Goal: Task Accomplishment & Management: Complete application form

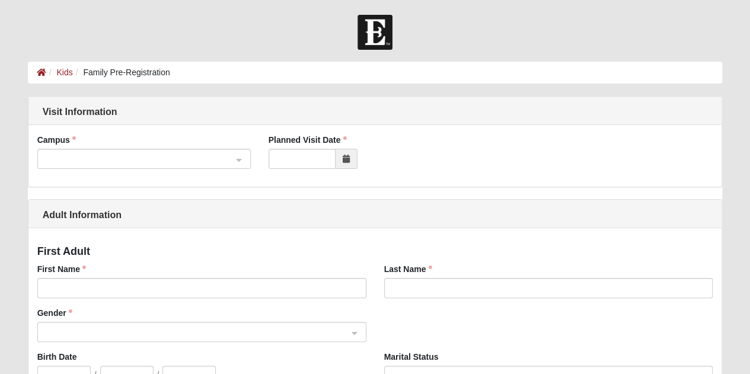
click at [81, 161] on span at bounding box center [138, 159] width 187 height 13
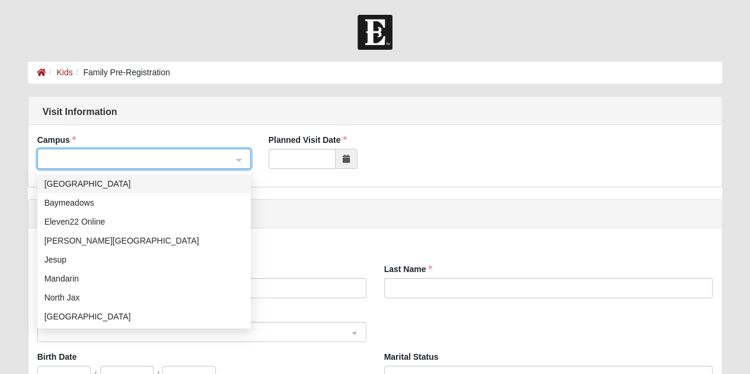
click at [78, 187] on div "[GEOGRAPHIC_DATA]" at bounding box center [143, 183] width 199 height 13
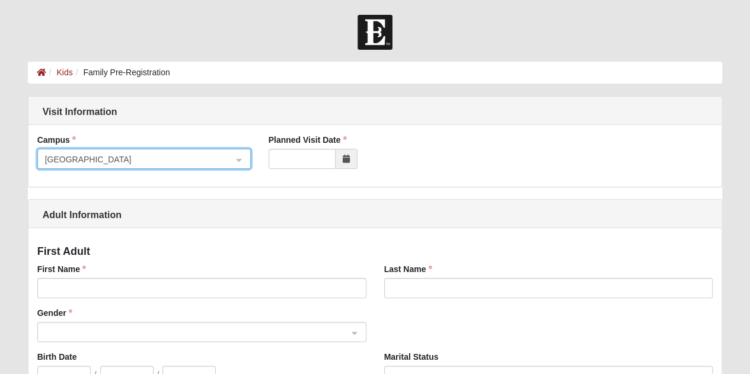
click at [354, 161] on span at bounding box center [346, 159] width 22 height 20
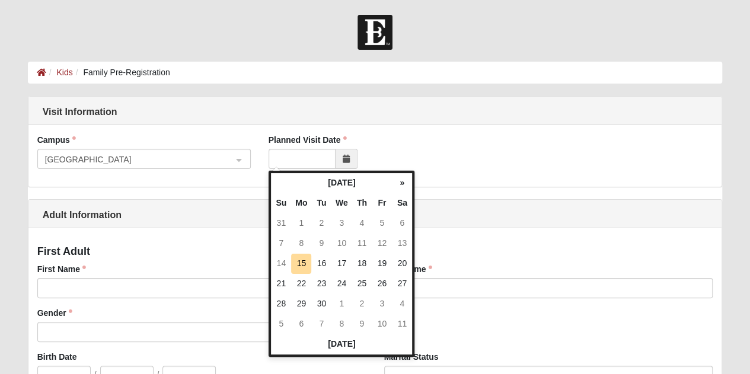
click at [283, 284] on td "21" at bounding box center [281, 284] width 20 height 20
type input "[DATE]"
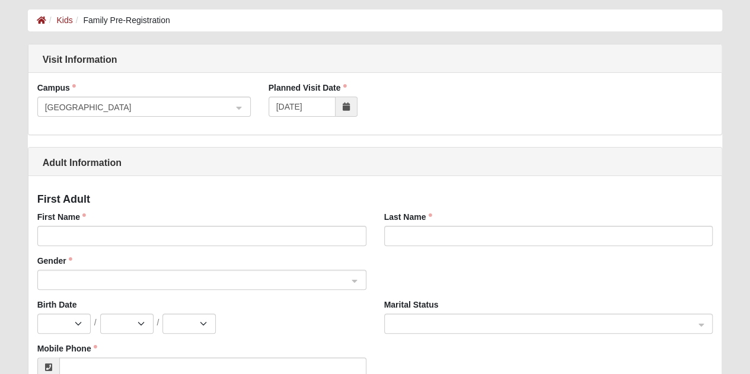
scroll to position [119, 0]
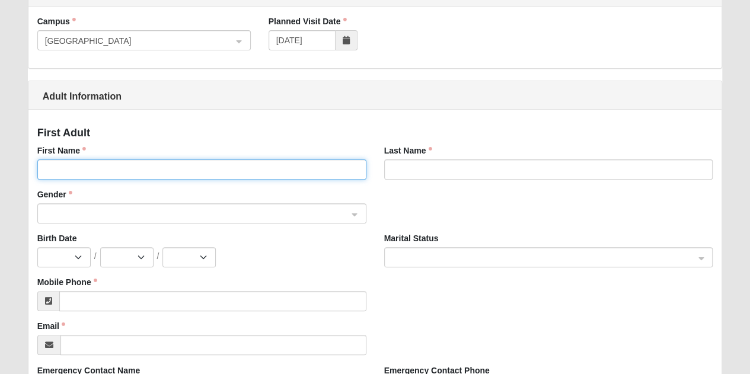
click at [111, 165] on input "First Name" at bounding box center [201, 169] width 329 height 20
type input "[PERSON_NAME]"
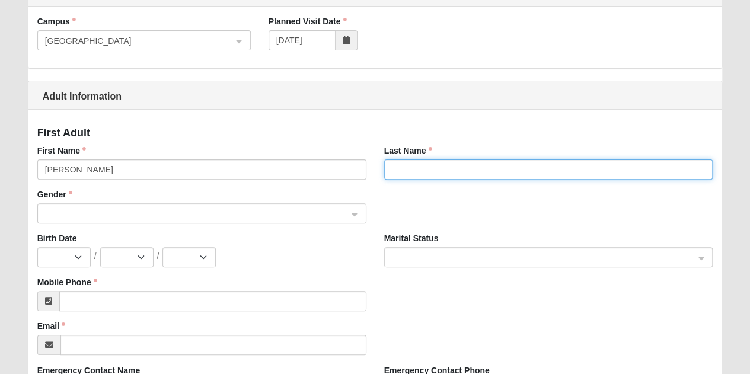
type input "Auch"
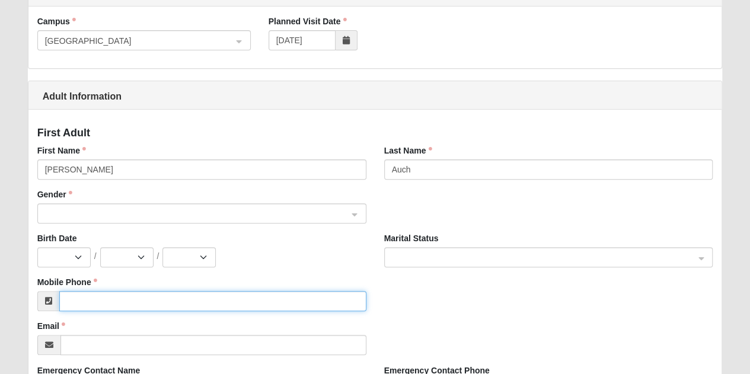
type input "[PHONE_NUMBER]"
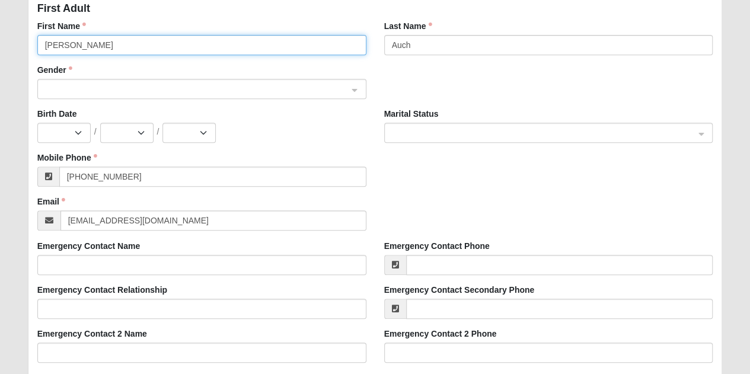
scroll to position [296, 0]
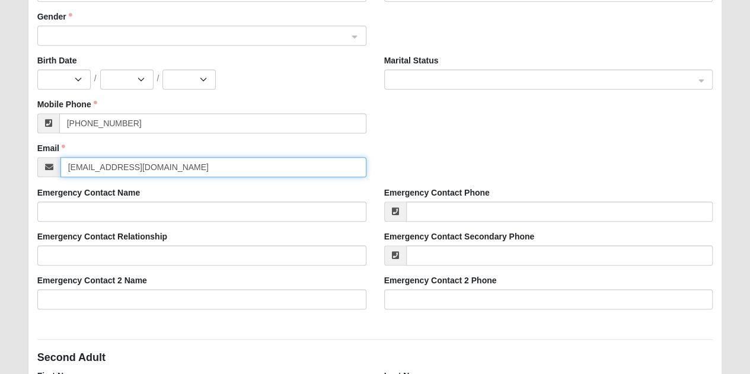
click at [149, 165] on input "[EMAIL_ADDRESS][DOMAIN_NAME]" at bounding box center [213, 167] width 306 height 20
type input "[EMAIL_ADDRESS][PERSON_NAME][DOMAIN_NAME]"
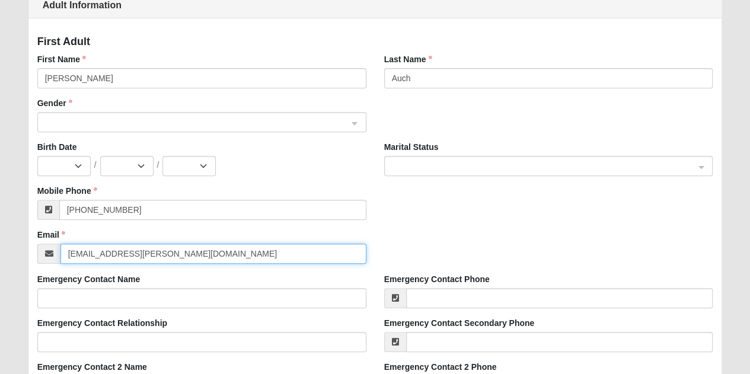
scroll to position [119, 0]
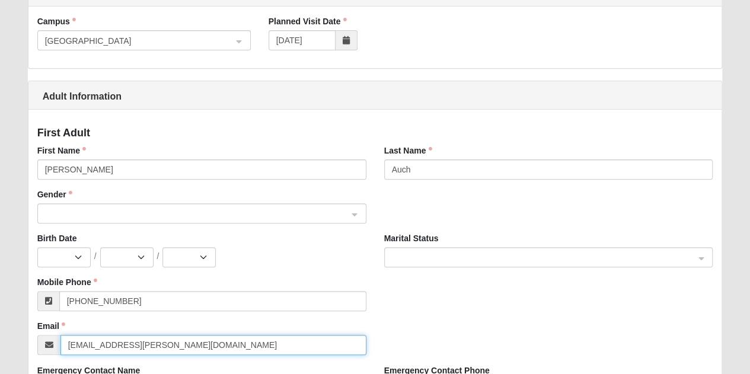
click at [127, 212] on span at bounding box center [196, 213] width 303 height 13
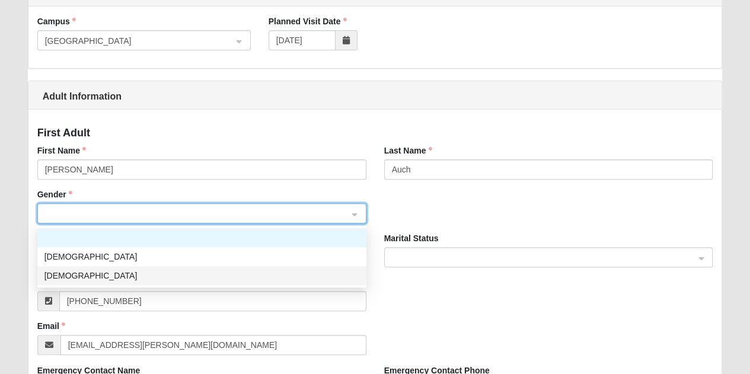
click at [75, 279] on div "[DEMOGRAPHIC_DATA]" at bounding box center [201, 275] width 315 height 13
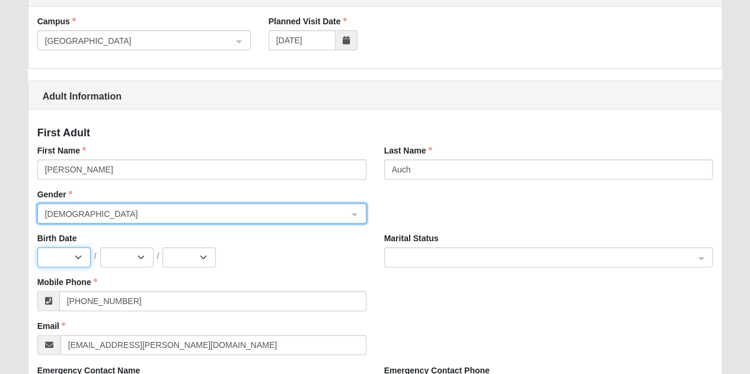
click at [71, 255] on select "Jan Feb Mar Apr May Jun [DATE] Aug Sep Oct Nov Dec" at bounding box center [63, 257] width 53 height 20
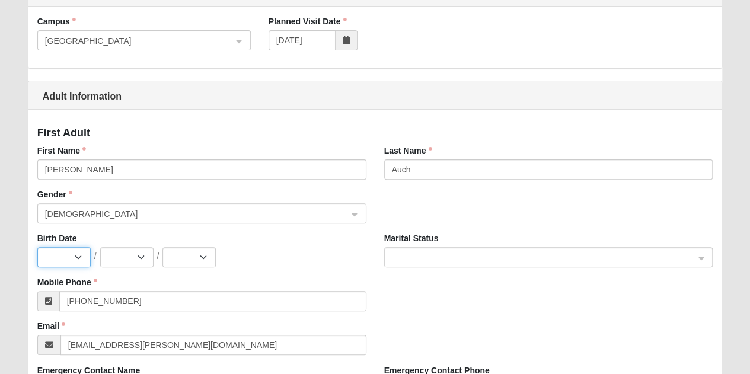
select select "2"
click at [37, 247] on select "Jan Feb Mar Apr May Jun [DATE] Aug Sep Oct Nov Dec" at bounding box center [63, 257] width 53 height 20
click at [116, 254] on select "1 2 3 4 5 6 7 8 9 10 11 12 13 14 15 16 17 18 19 20 21 22 23 24 25 26 27 28 29" at bounding box center [126, 257] width 53 height 20
select select "9"
click at [100, 247] on select "1 2 3 4 5 6 7 8 9 10 11 12 13 14 15 16 17 18 19 20 21 22 23 24 25 26 27 28 29" at bounding box center [126, 257] width 53 height 20
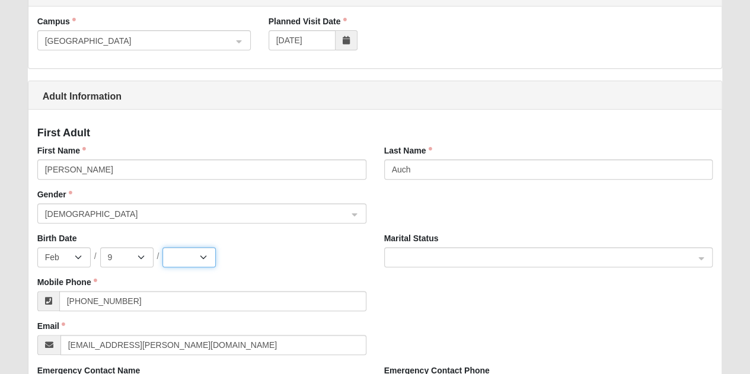
click at [184, 254] on select "2025 2024 2023 2022 2021 2020 2019 2018 2017 2016 2015 2014 2013 2012 2011 2010…" at bounding box center [188, 257] width 53 height 20
select select "1983"
click at [162, 247] on select "2025 2024 2023 2022 2021 2020 2019 2018 2017 2016 2015 2014 2013 2012 2011 2010…" at bounding box center [188, 257] width 53 height 20
click at [436, 261] on span at bounding box center [543, 257] width 303 height 13
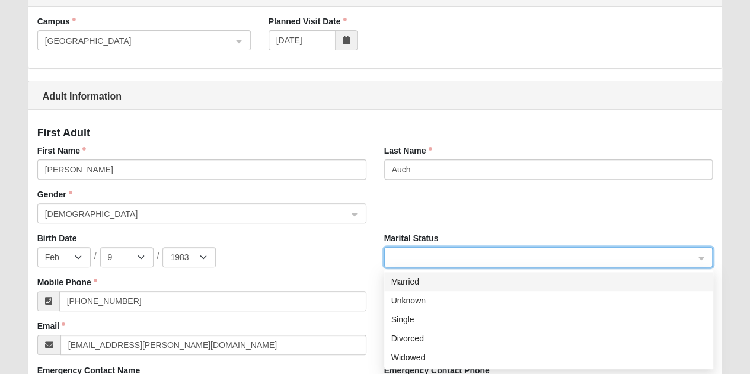
click at [434, 280] on div "Married" at bounding box center [548, 281] width 315 height 13
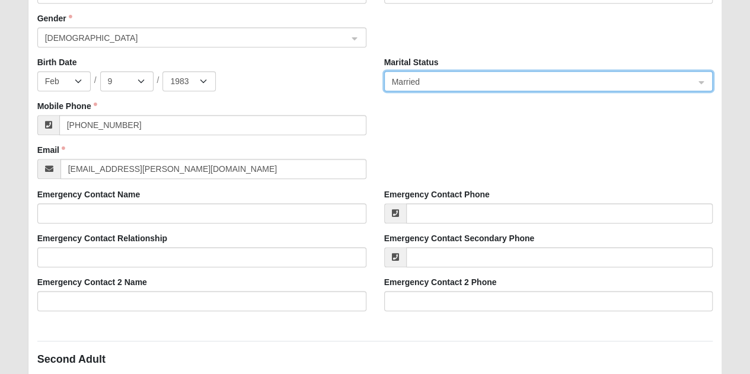
scroll to position [296, 0]
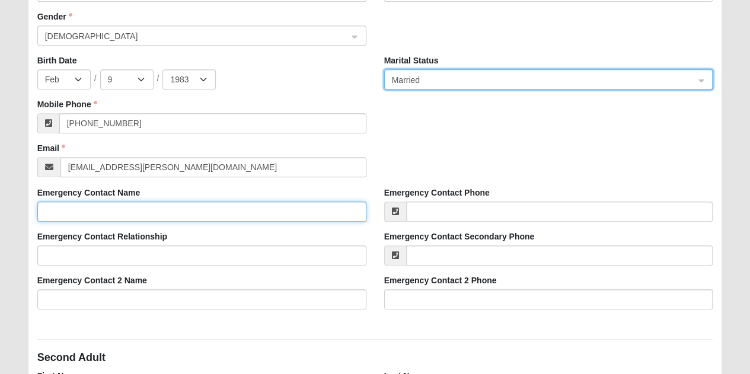
click at [179, 219] on input "Emergency Contact Name" at bounding box center [201, 211] width 329 height 20
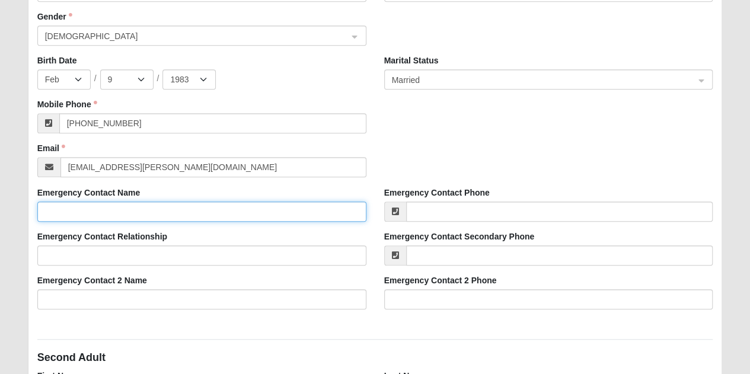
type input "[PERSON_NAME]"
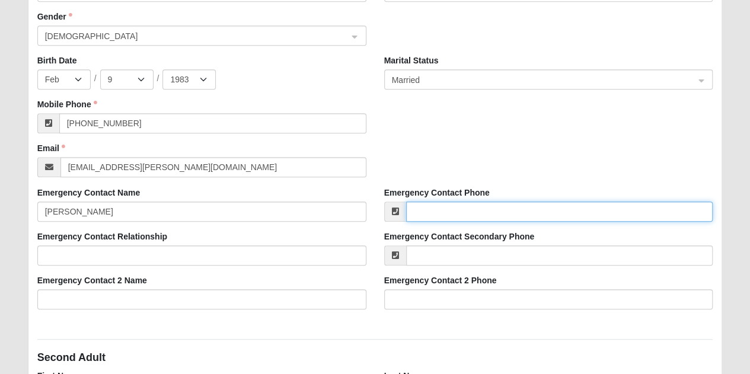
type input "[PHONE_NUMBER]"
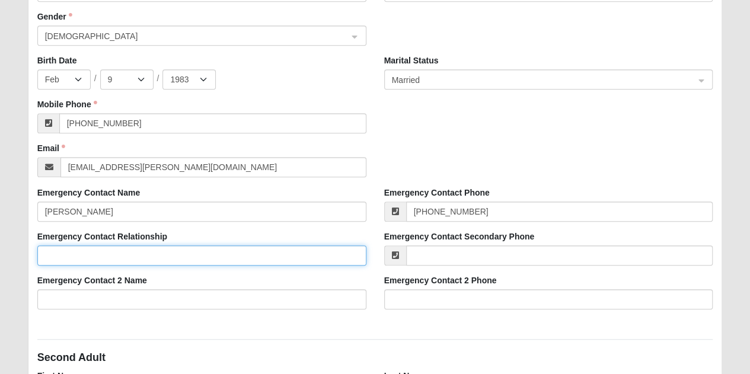
click at [154, 257] on input "Emergency Contact Relationship" at bounding box center [201, 255] width 329 height 20
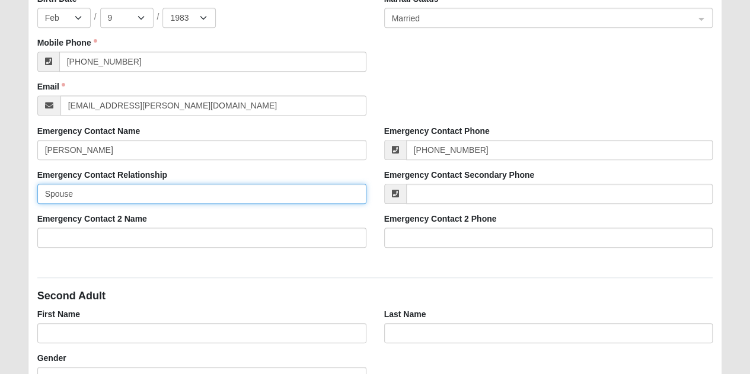
scroll to position [415, 0]
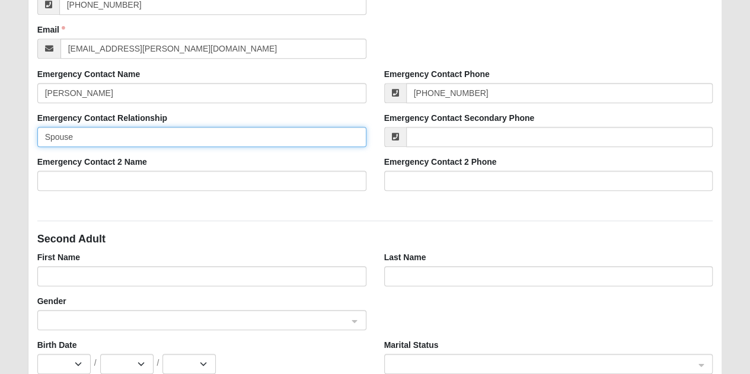
type input "Spouse"
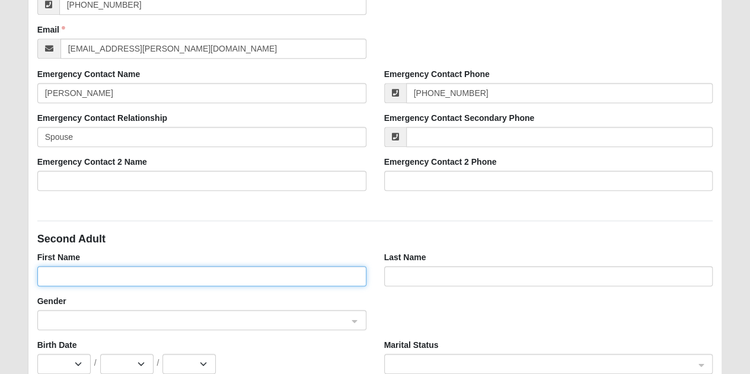
click at [141, 280] on input "First Name" at bounding box center [201, 276] width 329 height 20
type input "[PERSON_NAME]"
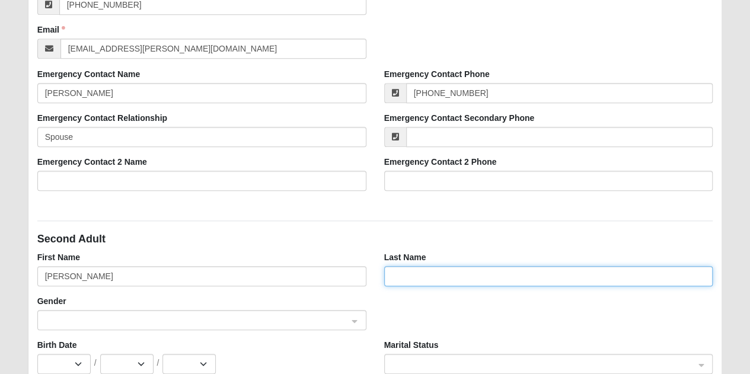
type input "Auch"
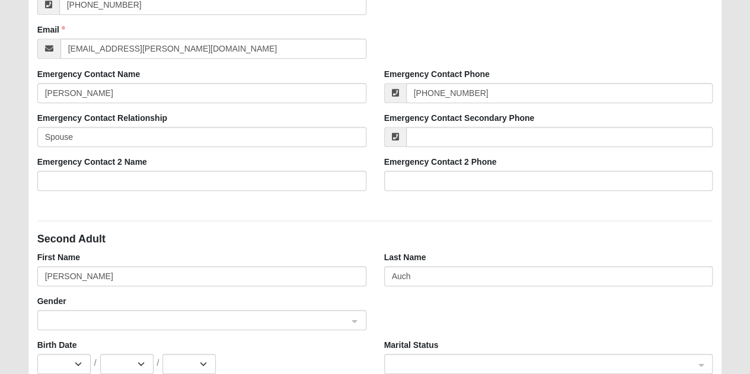
type input "[PHONE_NUMBER]"
type input "[EMAIL_ADDRESS][DOMAIN_NAME]"
type input "[STREET_ADDRESS]"
type input "[GEOGRAPHIC_DATA]"
type input "32277"
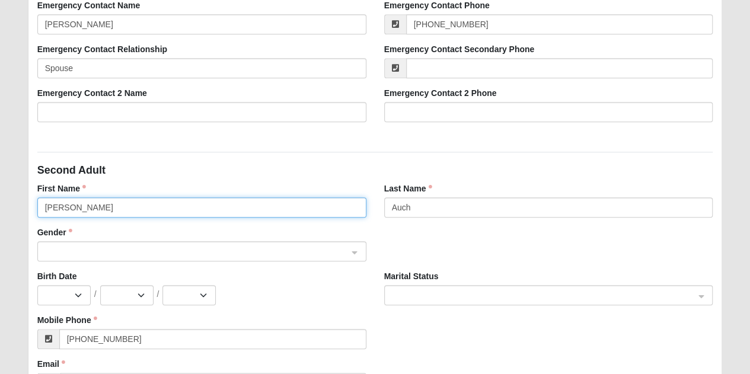
scroll to position [533, 0]
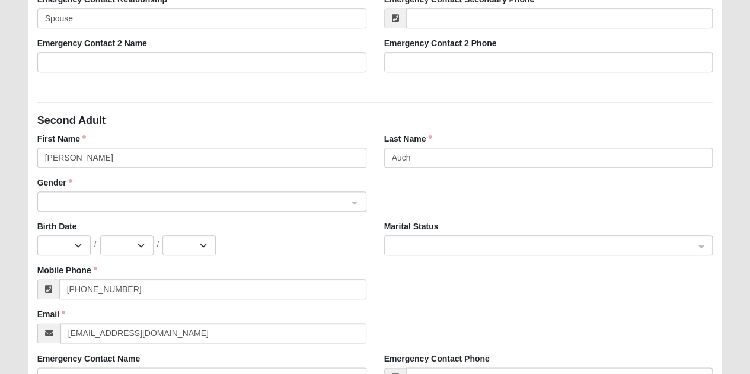
click at [126, 212] on div "Gender" at bounding box center [201, 199] width 347 height 44
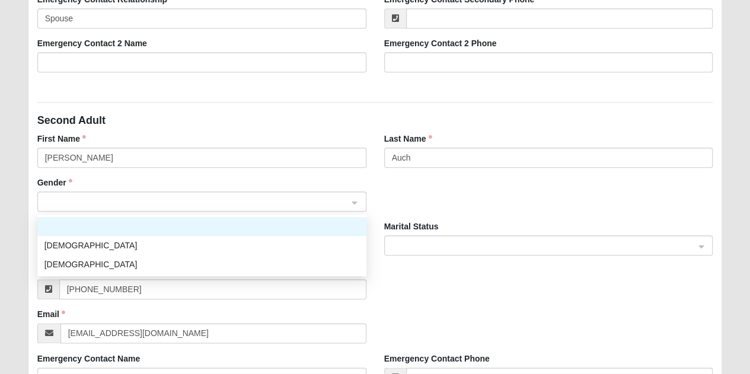
click at [130, 196] on span at bounding box center [196, 202] width 303 height 13
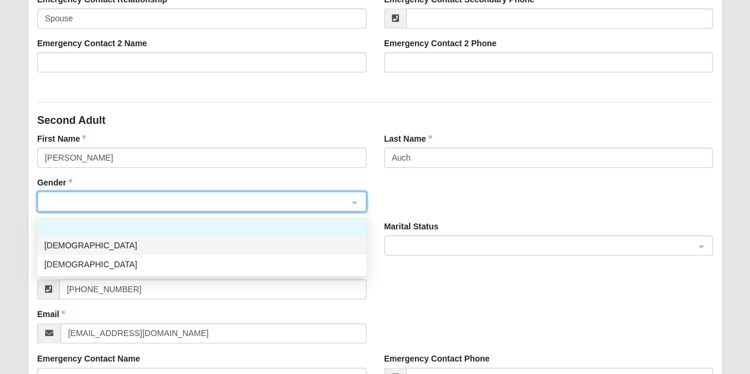
click at [91, 245] on div "[DEMOGRAPHIC_DATA]" at bounding box center [201, 245] width 315 height 13
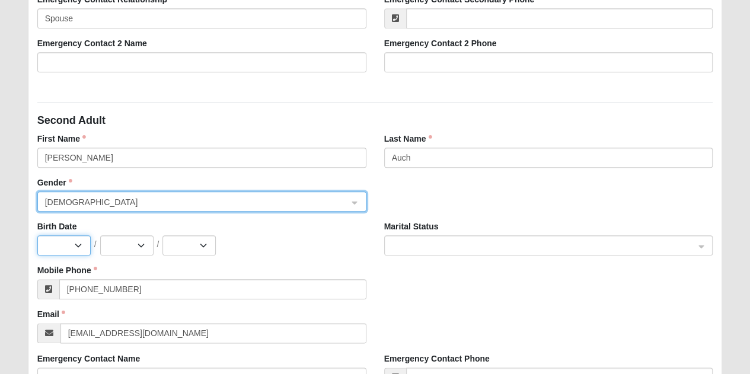
click at [72, 244] on select "Jan Feb Mar Apr May Jun [DATE] Aug Sep Oct Nov Dec" at bounding box center [63, 245] width 53 height 20
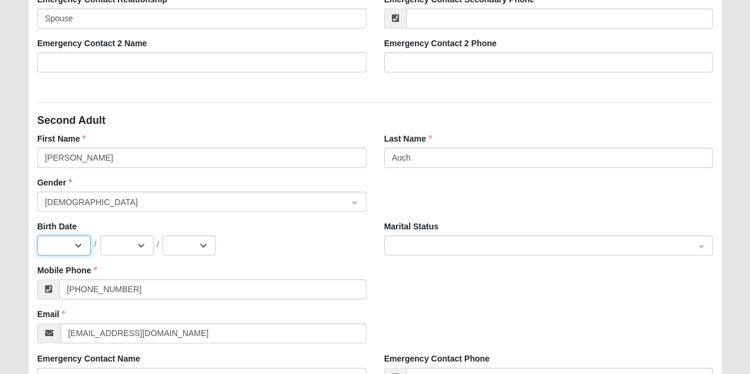
select select "8"
click at [37, 235] on select "Jan Feb Mar Apr May Jun [DATE] Aug Sep Oct Nov Dec" at bounding box center [63, 245] width 53 height 20
click at [110, 245] on select "1 2 3 4 5 6 7 8 9 10 11 12 13 14 15 16 17 18 19 20 21 22 23 24 25 26 27 28 29 3…" at bounding box center [126, 245] width 53 height 20
select select "24"
click at [100, 235] on select "1 2 3 4 5 6 7 8 9 10 11 12 13 14 15 16 17 18 19 20 21 22 23 24 25 26 27 28 29 3…" at bounding box center [126, 245] width 53 height 20
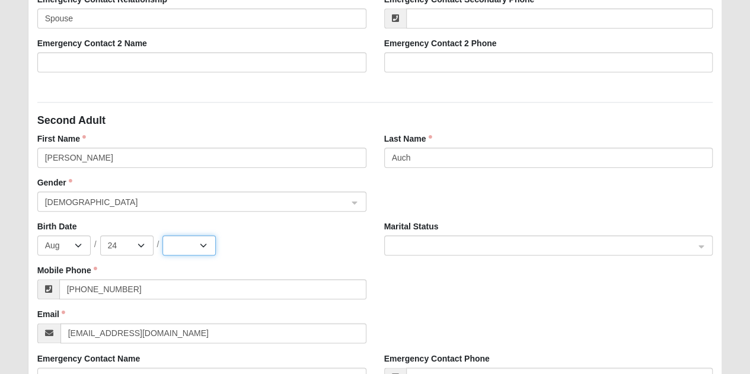
click at [188, 240] on select "2025 2024 2023 2022 2021 2020 2019 2018 2017 2016 2015 2014 2013 2012 2011 2010…" at bounding box center [188, 245] width 53 height 20
select select "1982"
click at [162, 235] on select "2025 2024 2023 2022 2021 2020 2019 2018 2017 2016 2015 2014 2013 2012 2011 2010…" at bounding box center [188, 245] width 53 height 20
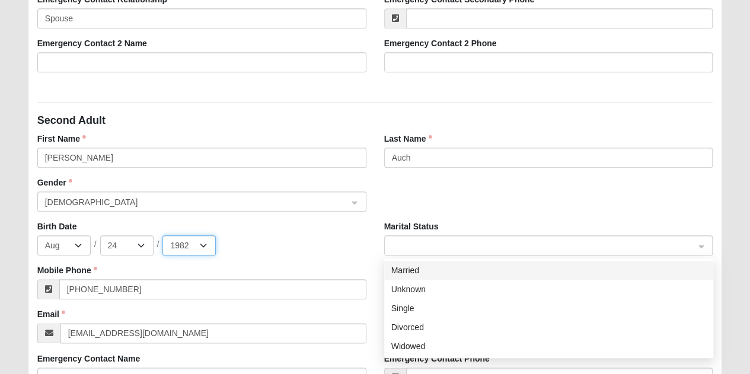
click at [414, 244] on span at bounding box center [543, 245] width 303 height 13
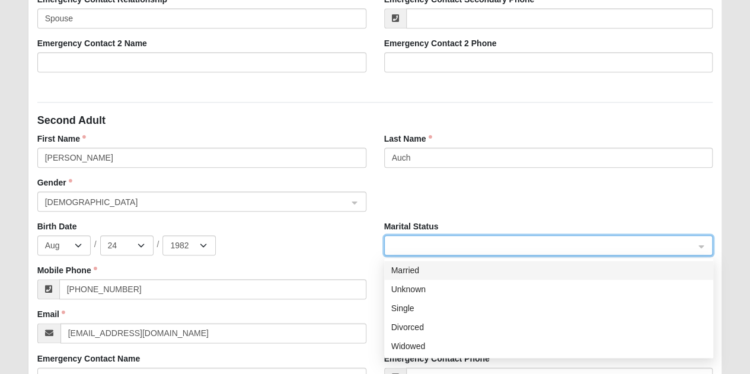
drag, startPoint x: 418, startPoint y: 279, endPoint x: 417, endPoint y: 272, distance: 7.3
click at [417, 272] on div "Married Unknown Single Divorced Widowed" at bounding box center [548, 308] width 329 height 95
click at [417, 271] on div "Married" at bounding box center [548, 270] width 315 height 13
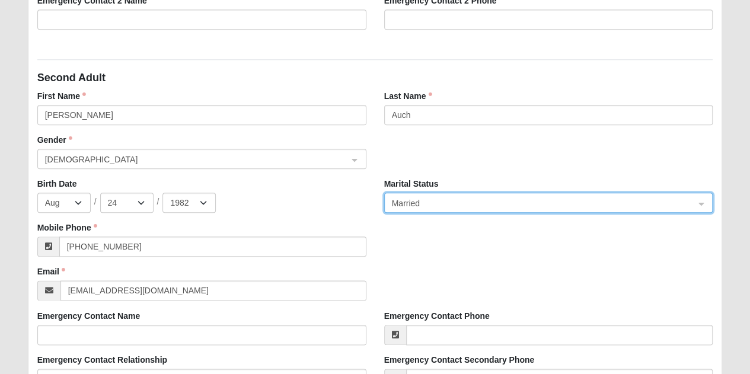
scroll to position [593, 0]
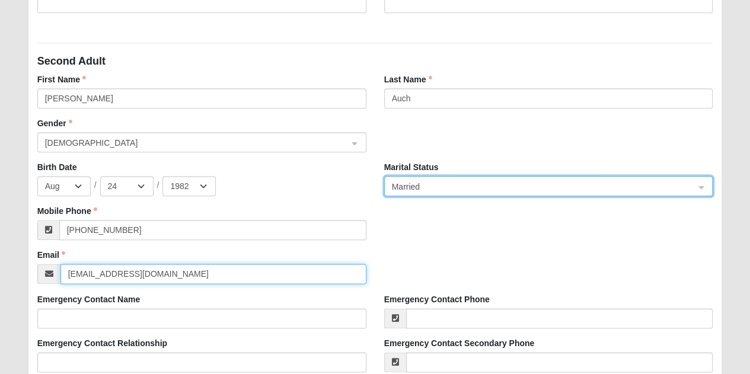
click at [158, 268] on input "[EMAIL_ADDRESS][DOMAIN_NAME]" at bounding box center [213, 274] width 306 height 20
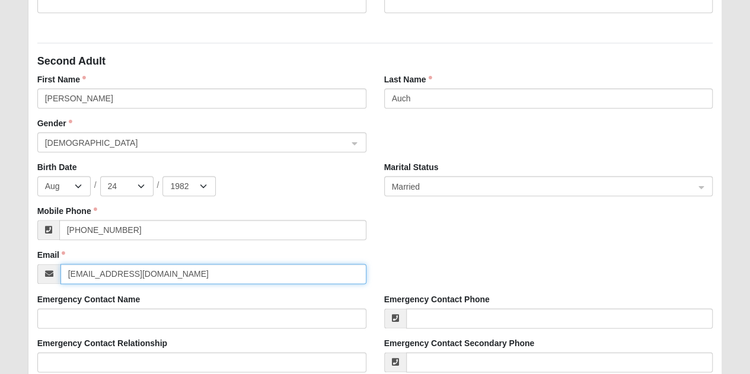
drag, startPoint x: 158, startPoint y: 283, endPoint x: 13, endPoint y: 273, distance: 144.9
click at [19, 276] on div "Please correct the following: Family Pre-Registration Visit Information Campus …" at bounding box center [375, 180] width 712 height 1355
type input "[PERSON_NAME][EMAIL_ADDRESS][DOMAIN_NAME]"
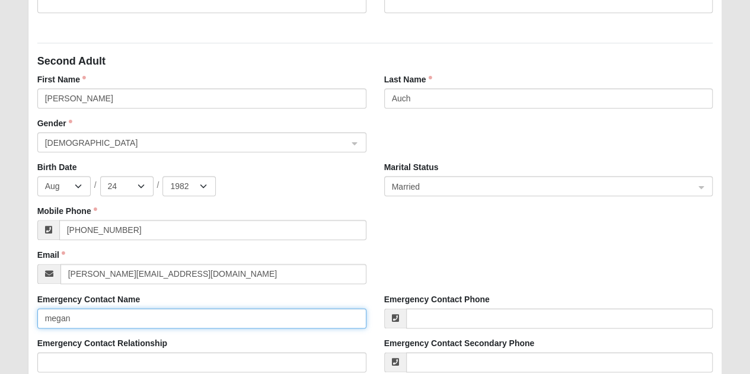
drag, startPoint x: 0, startPoint y: 318, endPoint x: 39, endPoint y: 284, distance: 52.1
click at [0, 317] on form "Log In Family Pre-Registration Kids Family Pre-Registration Error Please correc…" at bounding box center [375, 155] width 750 height 1467
type input "N"
type input "[PERSON_NAME]"
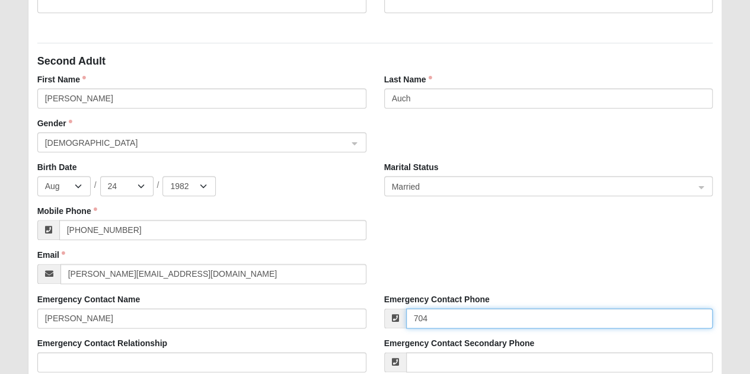
type input "[PHONE_NUMBER]"
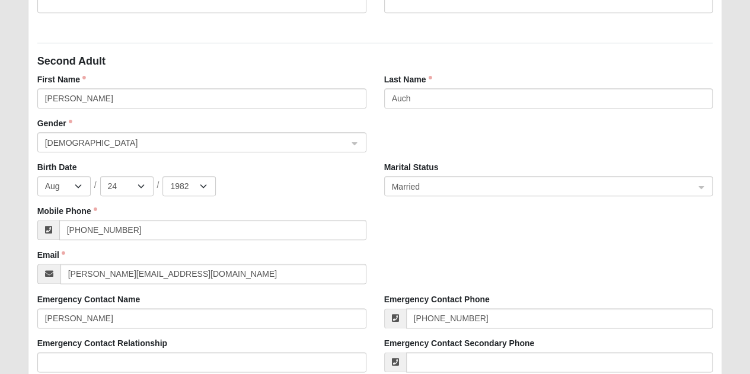
type input "Administration Building"
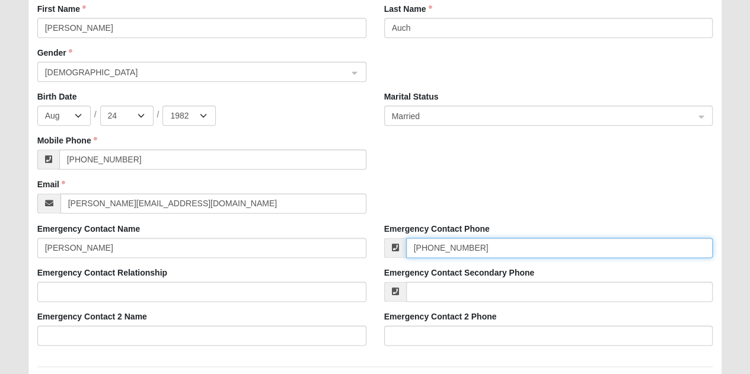
scroll to position [770, 0]
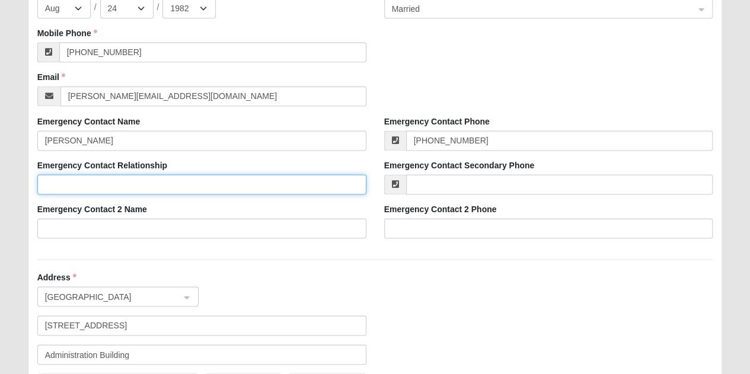
click at [111, 178] on input "Emergency Contact Relationship" at bounding box center [201, 184] width 329 height 20
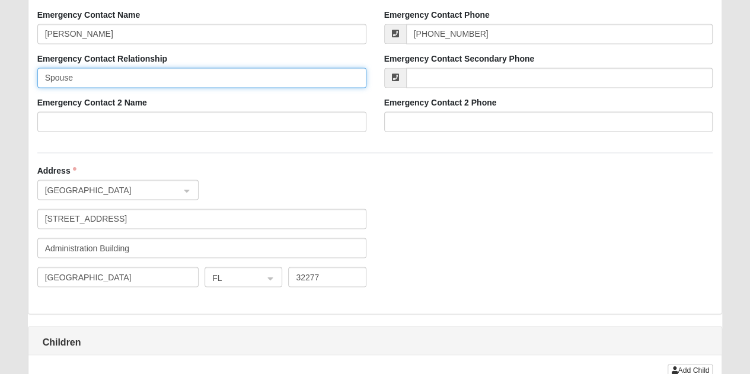
scroll to position [889, 0]
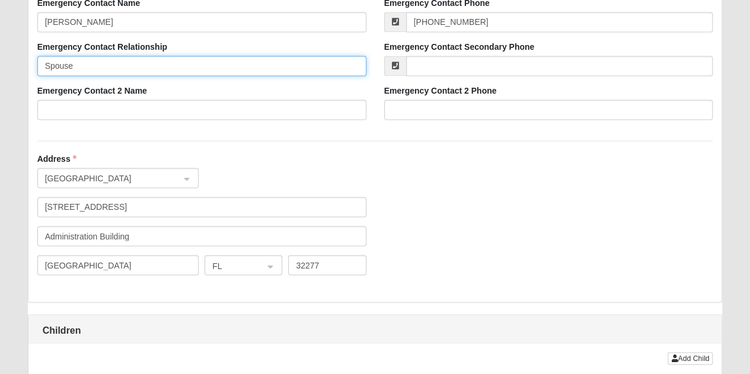
type input "Spouse"
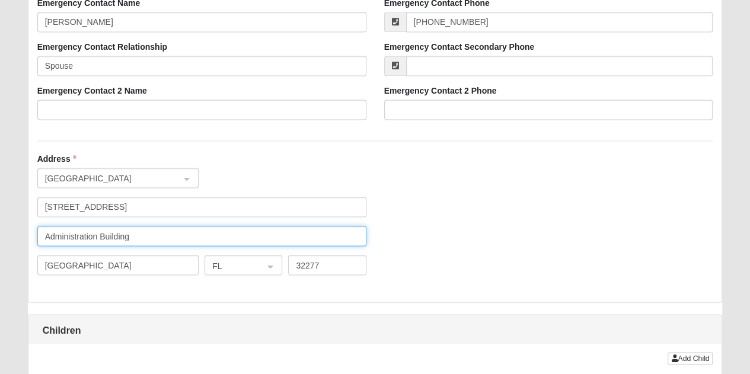
drag, startPoint x: 160, startPoint y: 233, endPoint x: 0, endPoint y: 215, distance: 161.1
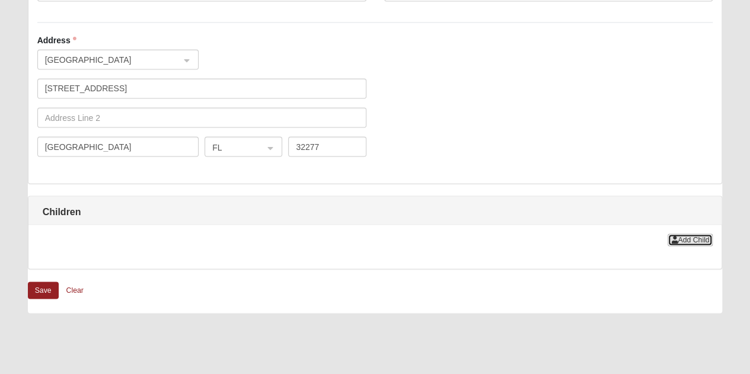
click at [703, 237] on span "Add Child" at bounding box center [692, 239] width 31 height 8
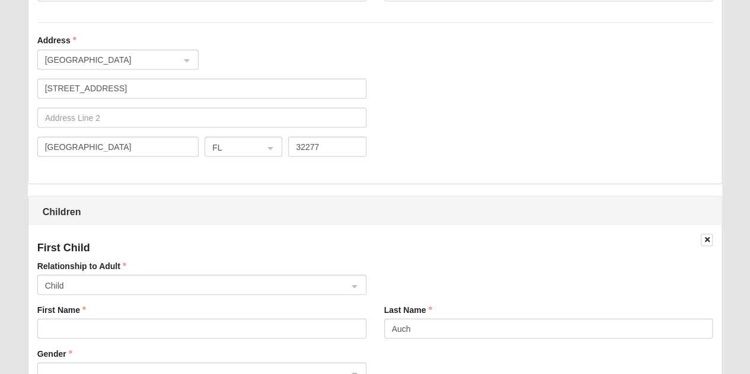
click at [107, 286] on span "Child" at bounding box center [196, 285] width 303 height 13
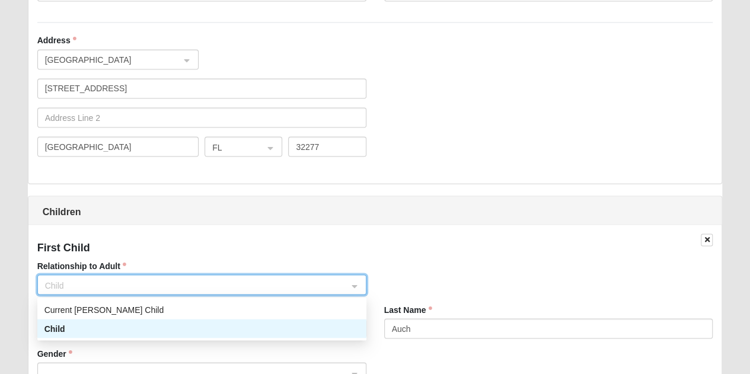
click at [107, 286] on span "Child" at bounding box center [196, 285] width 303 height 13
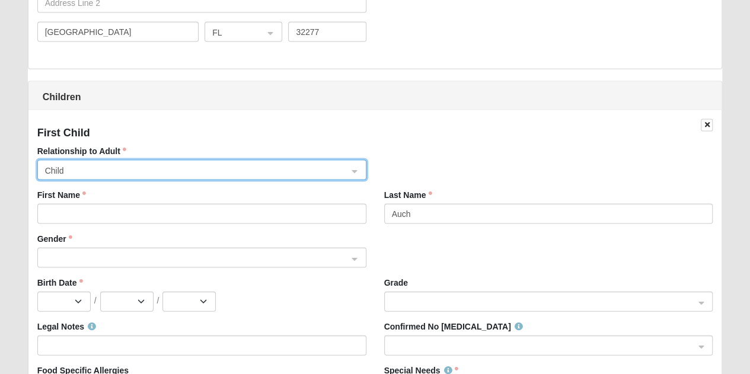
scroll to position [1126, 0]
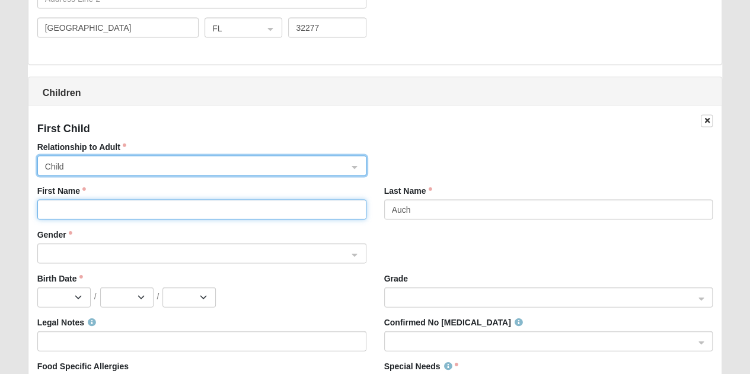
click at [111, 207] on input "First Name" at bounding box center [201, 210] width 329 height 20
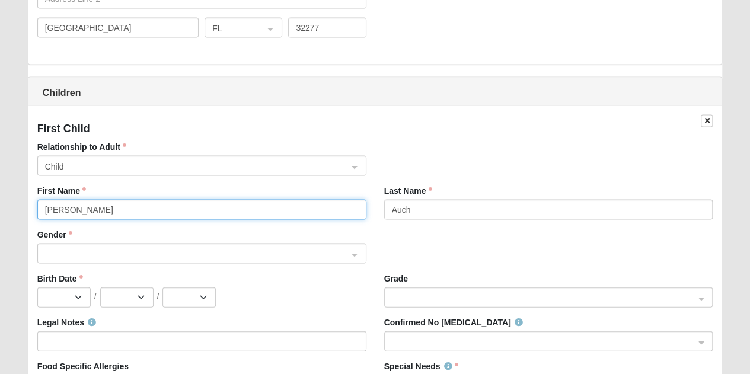
type input "[PERSON_NAME]"
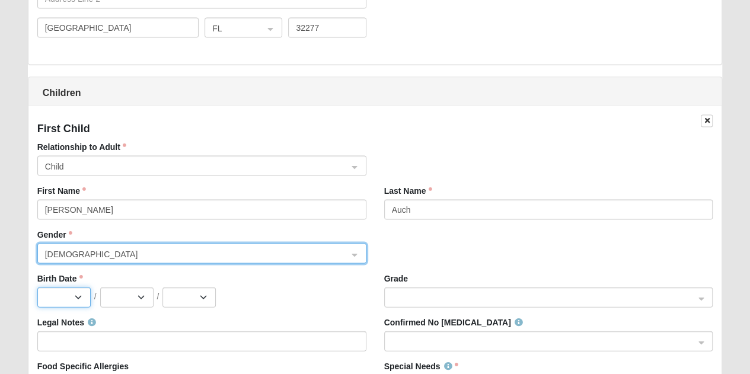
click at [75, 299] on select "Jan Feb Mar Apr May Jun [DATE] Aug Sep Oct Nov Dec" at bounding box center [63, 297] width 53 height 20
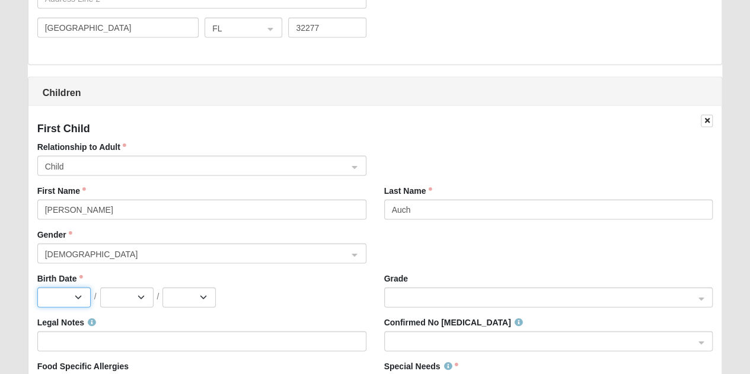
select select "1"
click at [37, 287] on select "Jan Feb Mar Apr May Jun [DATE] Aug Sep Oct Nov Dec" at bounding box center [63, 297] width 53 height 20
click at [120, 289] on select "1 2 3 4 5 6 7 8 9 10 11 12 13 14 15 16 17 18 19 20 21 22 23 24 25 26 27 28 29 3…" at bounding box center [126, 297] width 53 height 20
select select "3"
click at [100, 287] on select "1 2 3 4 5 6 7 8 9 10 11 12 13 14 15 16 17 18 19 20 21 22 23 24 25 26 27 28 29 3…" at bounding box center [126, 297] width 53 height 20
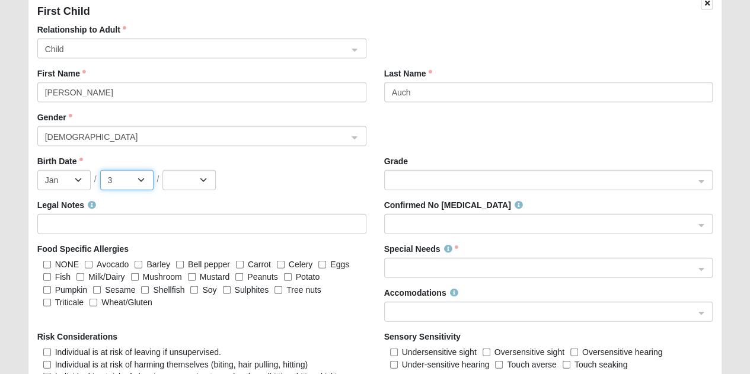
scroll to position [1245, 0]
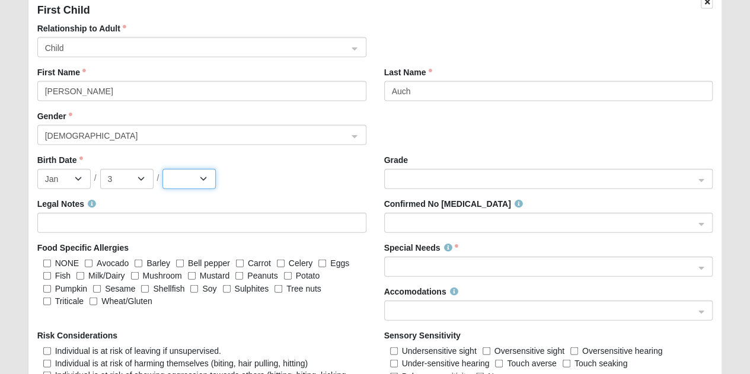
click at [200, 179] on select "2025 2024 2023 2022 2021 2020 2019 2018 2017 2016 2015 2014 2013 2012 2011 2010…" at bounding box center [188, 179] width 53 height 20
click at [200, 181] on select "2025 2024 2023 2022 2021 2020 2019 2018 2017 2016 2015 2014 2013 2012 2011 2010…" at bounding box center [188, 179] width 53 height 20
select select "2019"
click at [162, 169] on select "2025 2024 2023 2022 2021 2020 2019 2018 2017 2016 2015 2014 2013 2012 2011 2010…" at bounding box center [188, 179] width 53 height 20
click at [449, 174] on span at bounding box center [543, 179] width 303 height 13
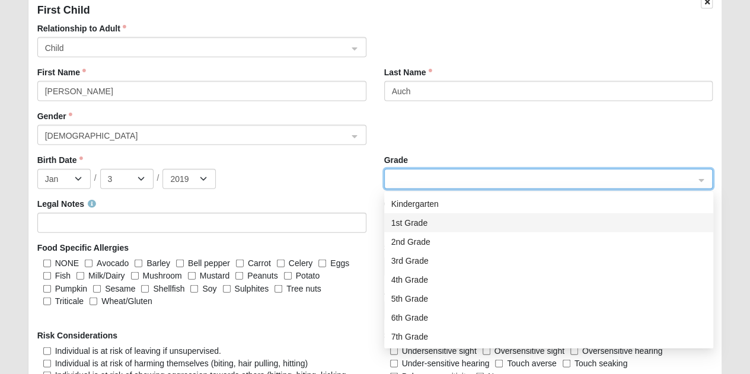
click at [433, 228] on div "1st Grade" at bounding box center [548, 222] width 329 height 19
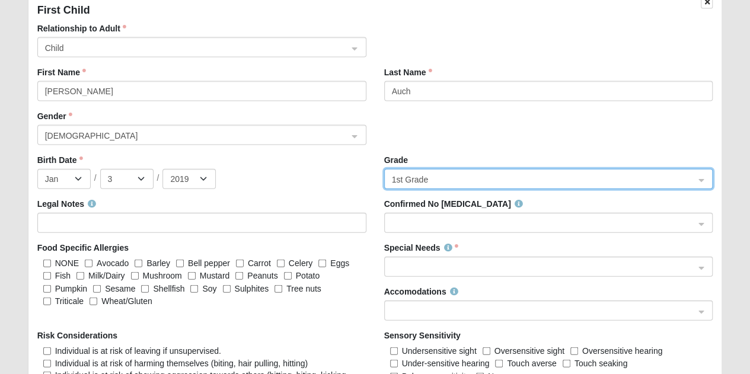
click at [416, 220] on span at bounding box center [543, 223] width 303 height 13
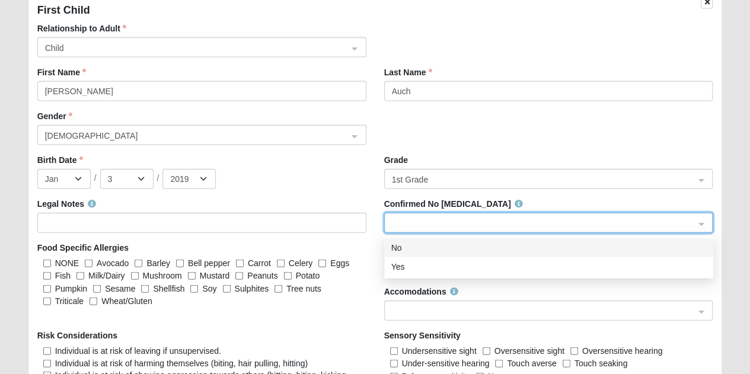
click at [415, 247] on div "No" at bounding box center [548, 247] width 315 height 13
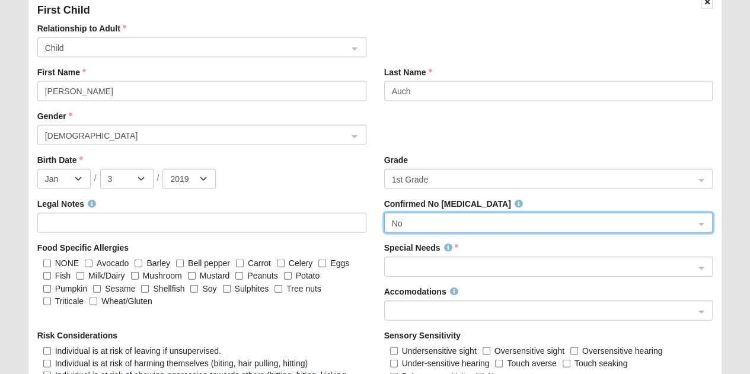
click at [410, 270] on span at bounding box center [543, 267] width 303 height 13
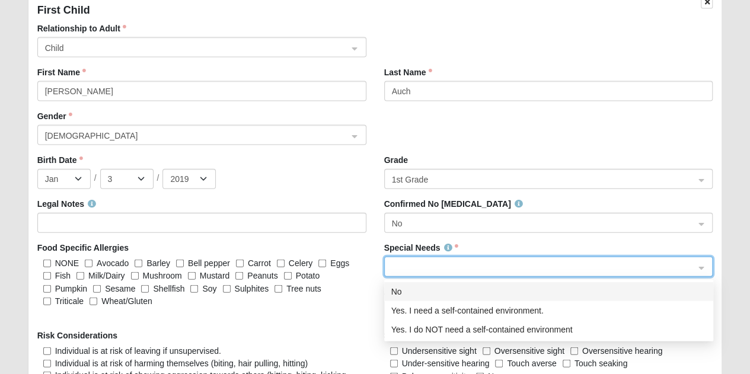
click at [408, 293] on div "No" at bounding box center [548, 291] width 315 height 13
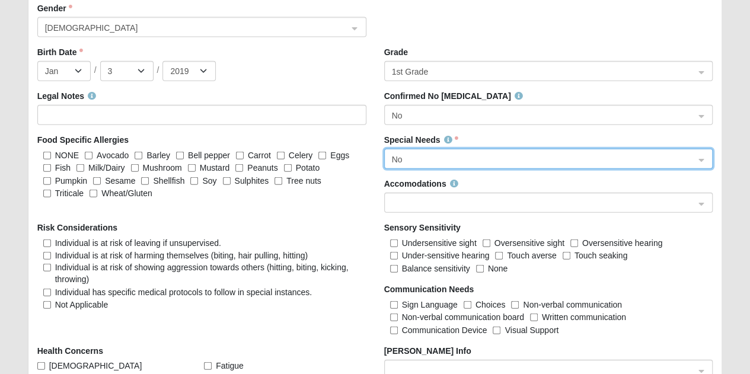
scroll to position [1363, 0]
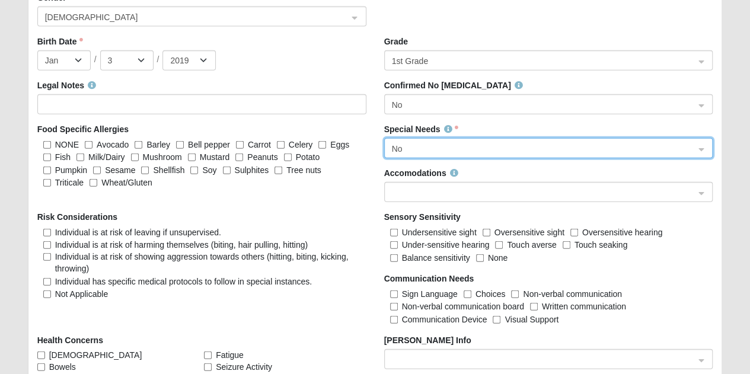
click at [434, 186] on span at bounding box center [543, 192] width 303 height 13
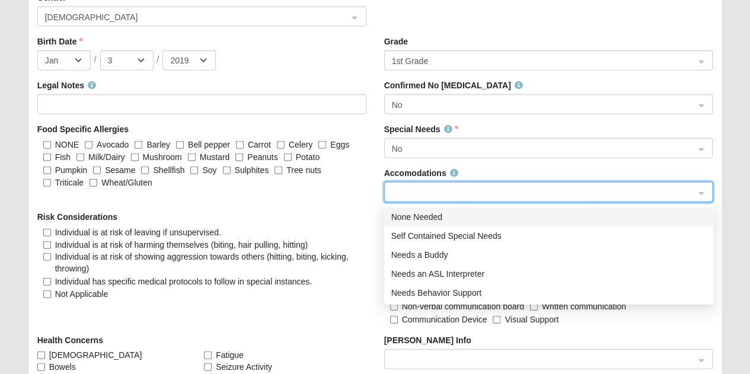
click at [423, 217] on div "None Needed" at bounding box center [548, 216] width 315 height 13
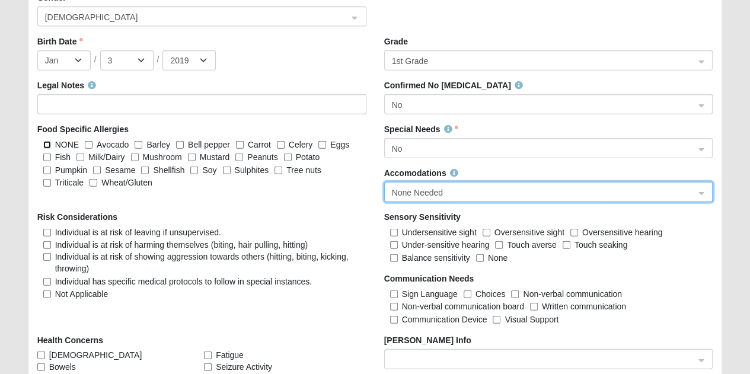
click at [47, 141] on input "NONE" at bounding box center [47, 145] width 8 height 8
checkbox input "true"
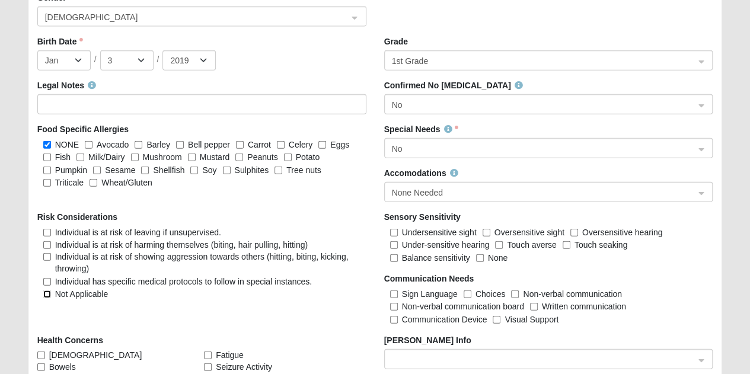
click at [45, 293] on input "Not Applicable" at bounding box center [47, 294] width 8 height 8
checkbox input "true"
click at [481, 257] on input "None" at bounding box center [480, 258] width 8 height 8
checkbox input "true"
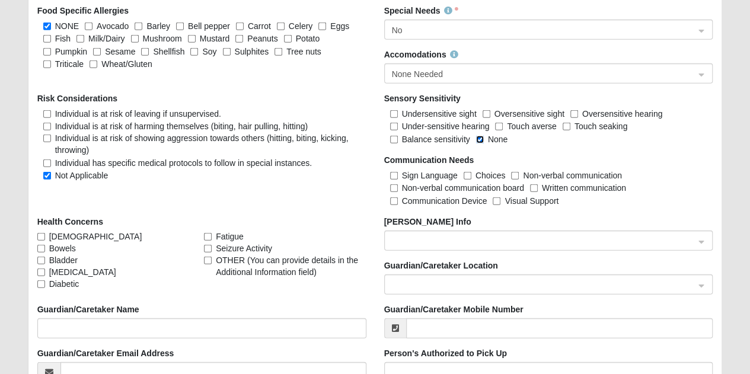
scroll to position [1541, 0]
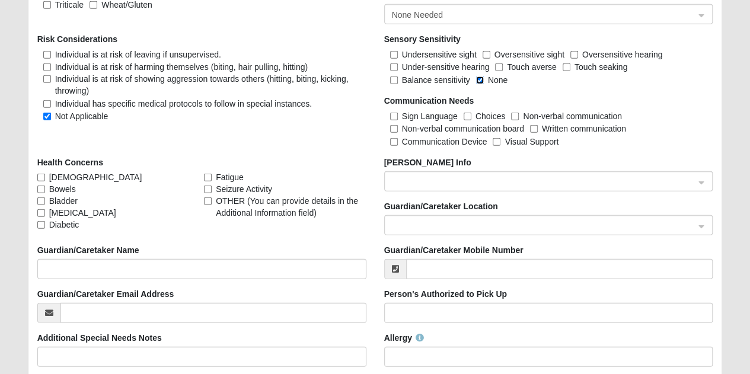
click at [446, 178] on span at bounding box center [543, 181] width 303 height 13
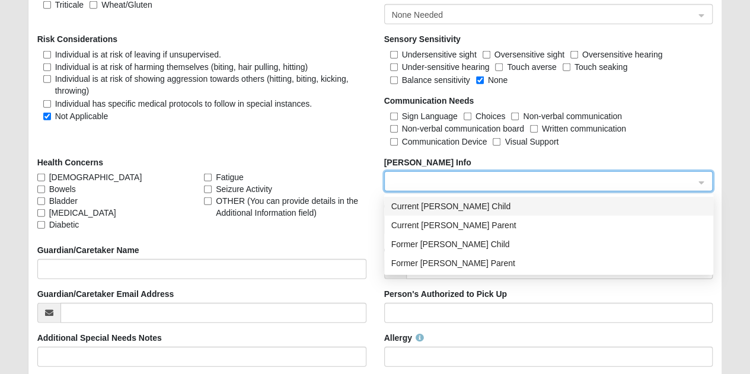
click at [446, 178] on span at bounding box center [543, 181] width 303 height 13
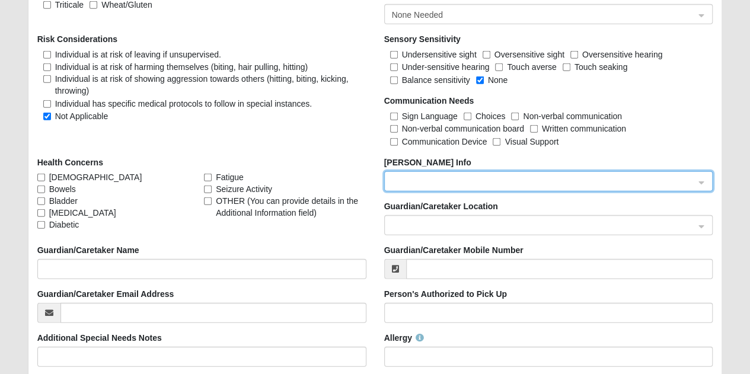
click at [395, 229] on span at bounding box center [543, 225] width 303 height 13
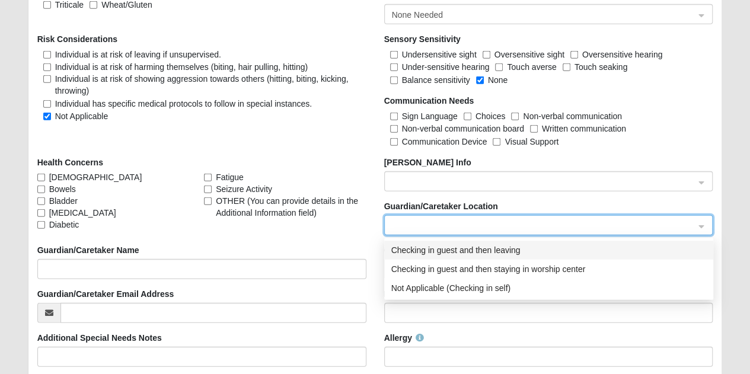
click at [395, 245] on div "Checking in guest and then leaving" at bounding box center [548, 250] width 315 height 13
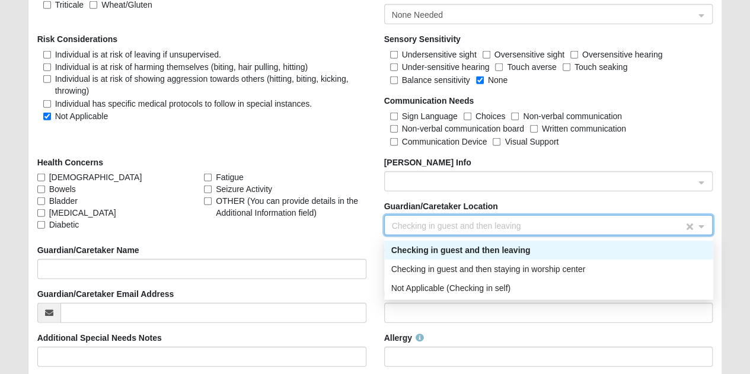
click at [405, 223] on span "Checking in guest and then leaving" at bounding box center [538, 225] width 292 height 13
click at [404, 263] on div "Checking in guest and then staying in worship center" at bounding box center [548, 269] width 315 height 13
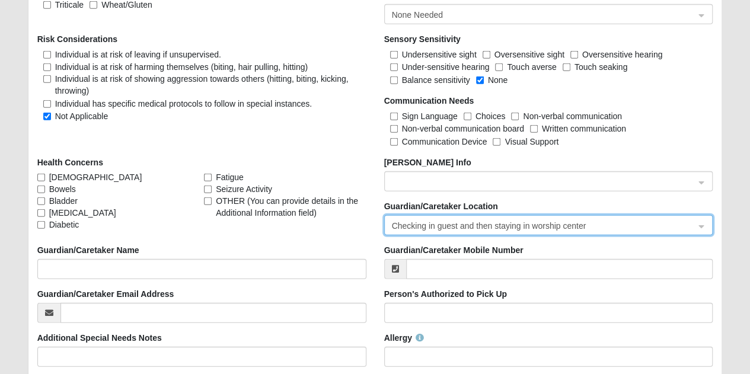
scroll to position [1600, 0]
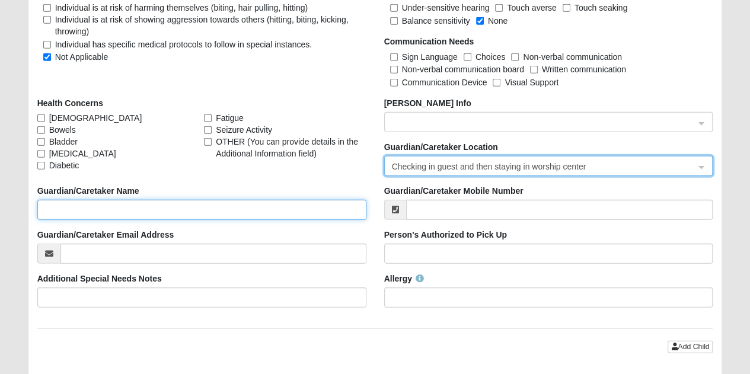
click at [171, 206] on input "Guardian/Caretaker Name" at bounding box center [201, 210] width 329 height 20
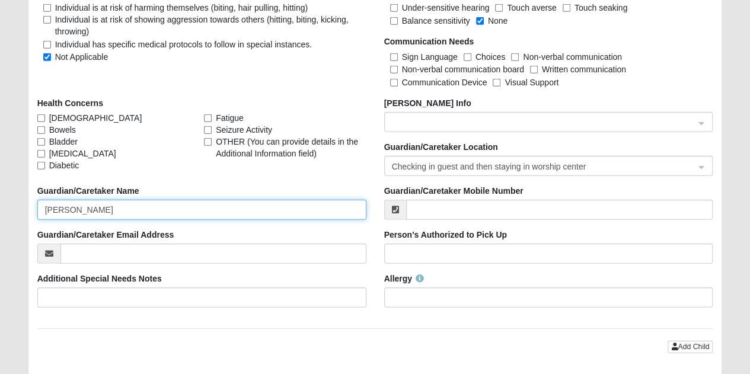
type input "[PERSON_NAME]"
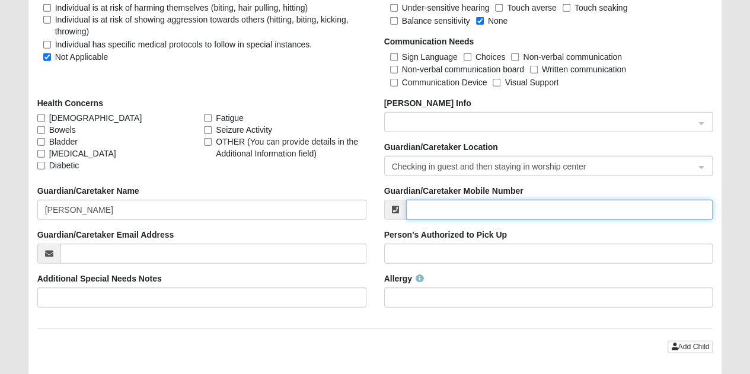
click at [584, 215] on input "Guardian/Caretaker Mobile Number" at bounding box center [559, 210] width 307 height 20
type input "[PHONE_NUMBER]"
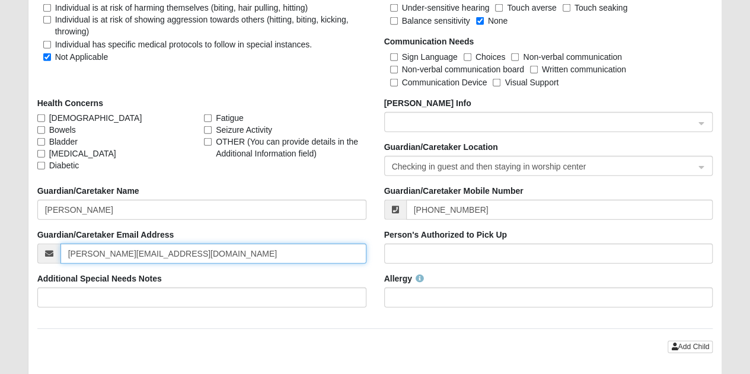
drag, startPoint x: 217, startPoint y: 250, endPoint x: 113, endPoint y: 236, distance: 105.2
click at [101, 251] on input "[PERSON_NAME][EMAIL_ADDRESS][DOMAIN_NAME]" at bounding box center [213, 254] width 306 height 20
type input "m"
type input "[EMAIL_ADDRESS][PERSON_NAME][DOMAIN_NAME]"
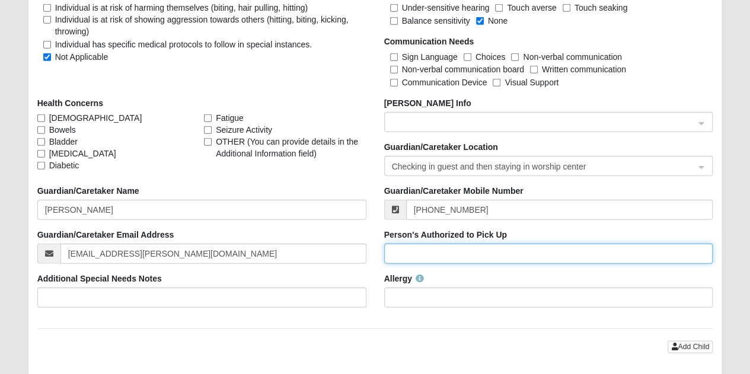
click at [426, 257] on input "Person's Authorized to Pick Up" at bounding box center [548, 254] width 329 height 20
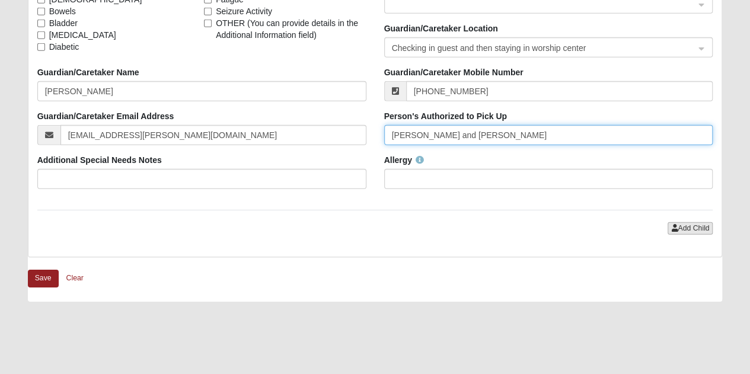
type input "[PERSON_NAME] and [PERSON_NAME]"
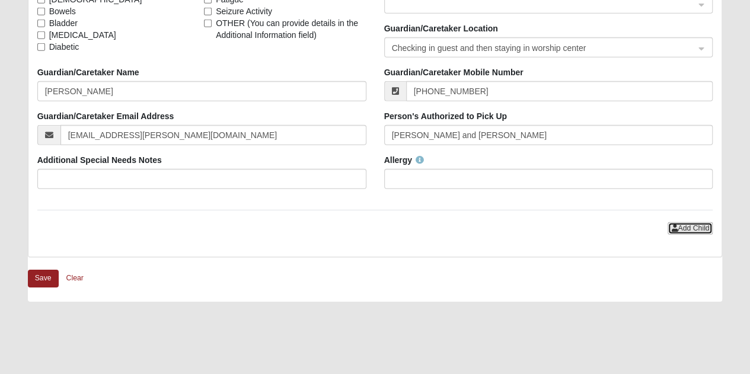
click at [691, 231] on button "Add Child" at bounding box center [689, 228] width 45 height 12
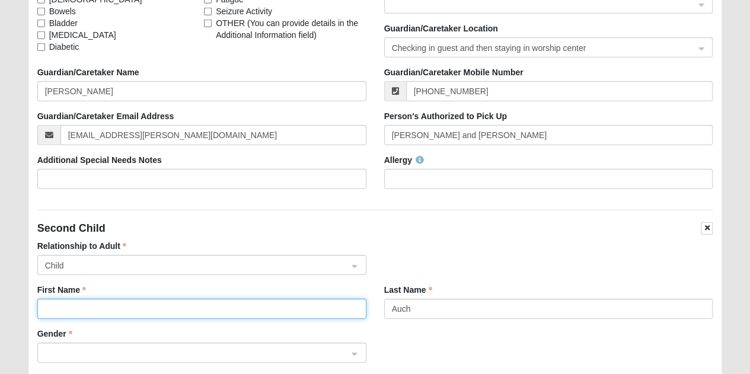
click at [94, 302] on input "First Name" at bounding box center [201, 309] width 329 height 20
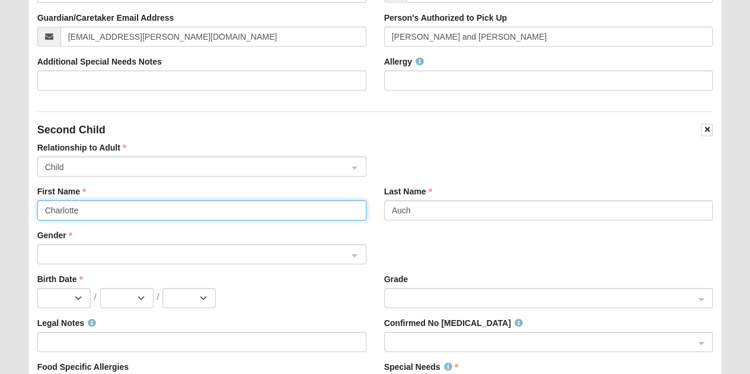
scroll to position [1896, 0]
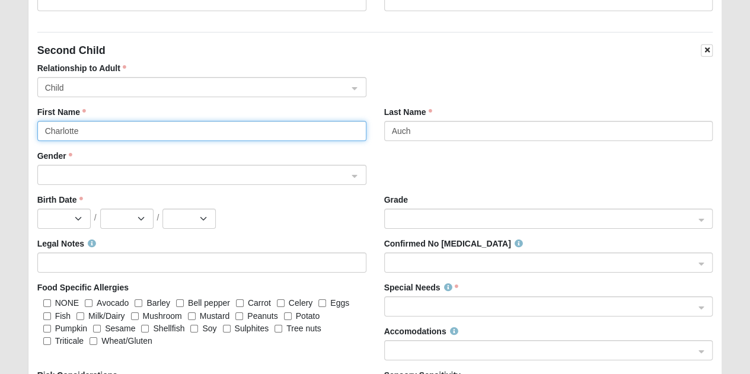
click at [97, 169] on span at bounding box center [196, 175] width 303 height 13
type input "Charlotte"
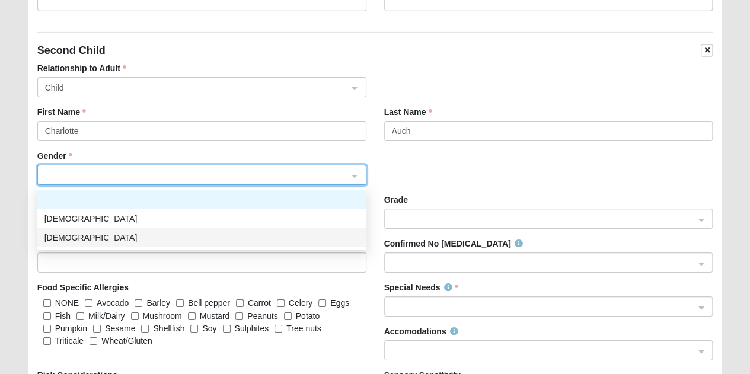
click at [81, 236] on div "[DEMOGRAPHIC_DATA]" at bounding box center [201, 237] width 315 height 13
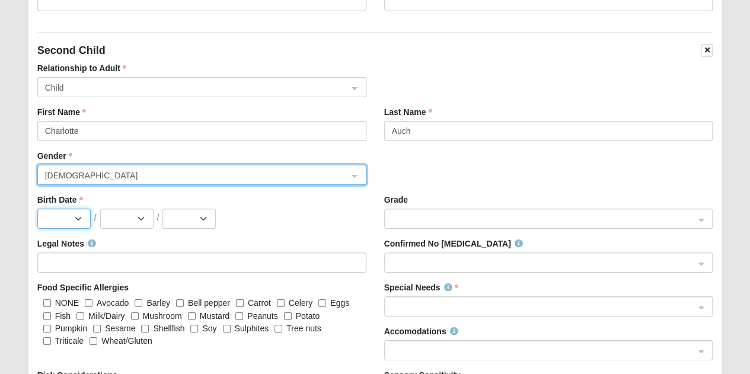
click at [45, 215] on select "Jan Feb Mar Apr May Jun [DATE] Aug Sep Oct Nov Dec" at bounding box center [63, 219] width 53 height 20
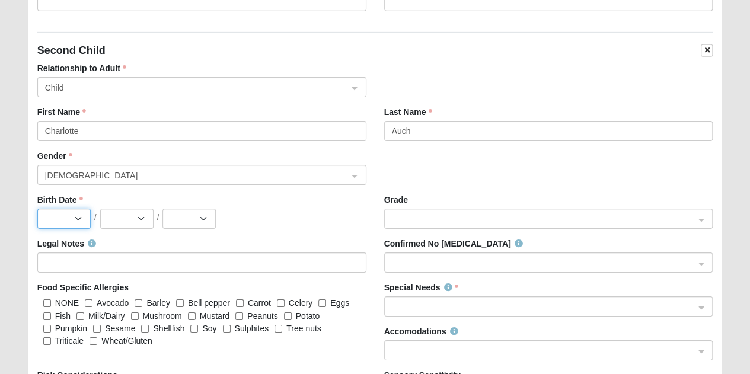
select select "11"
click at [37, 209] on select "Jan Feb Mar Apr May Jun [DATE] Aug Sep Oct Nov Dec" at bounding box center [63, 219] width 53 height 20
click at [109, 209] on select "1 2 3 4 5 6 7 8 9 10 11 12 13 14 15 16 17 18 19 20 21 22 23 24 25 26 27 28 29 30" at bounding box center [126, 219] width 53 height 20
select select "27"
click at [100, 209] on select "1 2 3 4 5 6 7 8 9 10 11 12 13 14 15 16 17 18 19 20 21 22 23 24 25 26 27 28 29 30" at bounding box center [126, 219] width 53 height 20
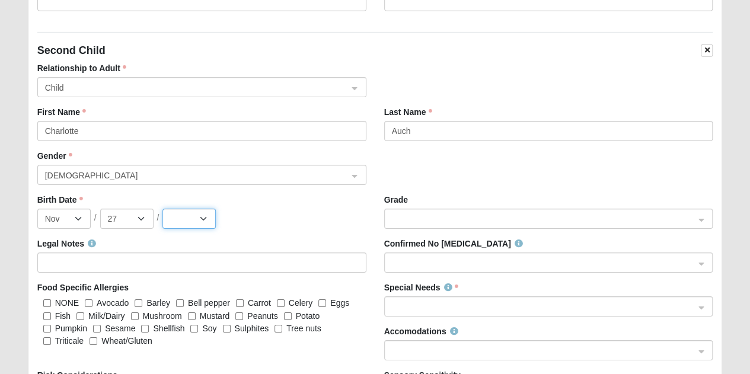
click at [184, 209] on select "2025 2024 2023 2022 2021 2020 2019 2018 2017 2016 2015 2014 2013 2012 2011 2010…" at bounding box center [188, 219] width 53 height 20
select select "2020"
click at [162, 209] on select "2025 2024 2023 2022 2021 2020 2019 2018 2017 2016 2015 2014 2013 2012 2011 2010…" at bounding box center [188, 219] width 53 height 20
click at [414, 223] on input "search" at bounding box center [544, 218] width 306 height 18
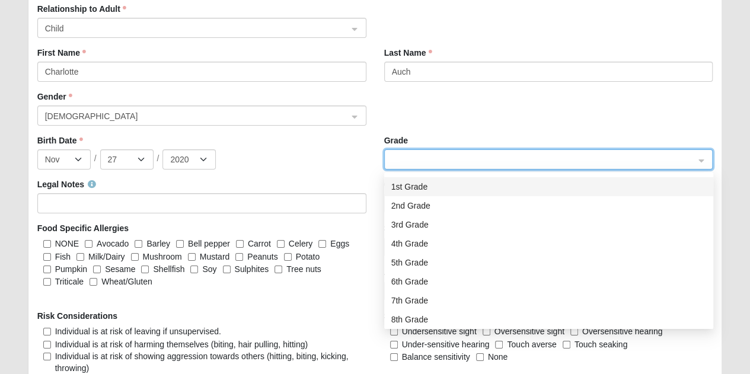
scroll to position [0, 0]
click at [426, 150] on input "search" at bounding box center [544, 159] width 306 height 18
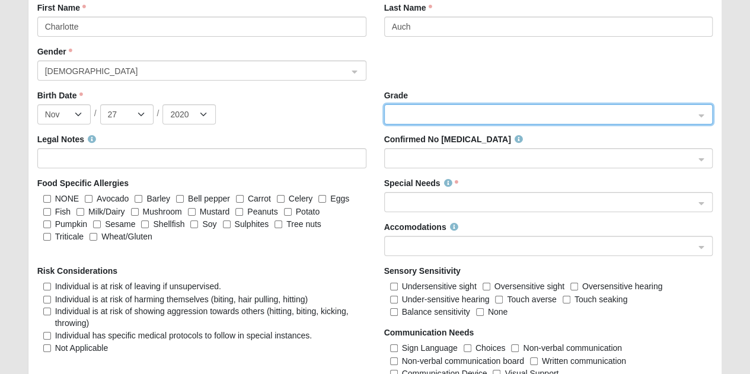
scroll to position [2015, 0]
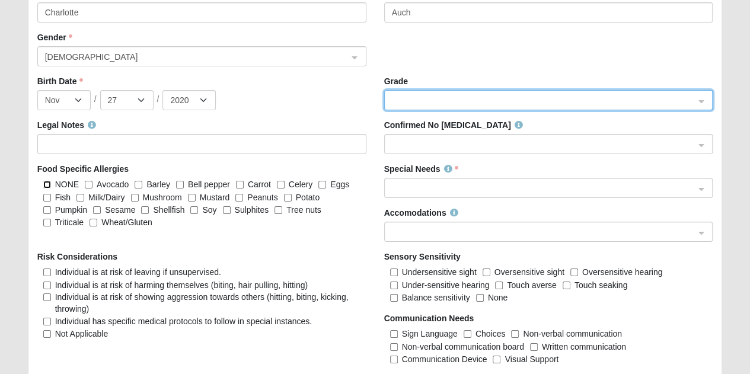
click at [46, 183] on input "NONE" at bounding box center [47, 185] width 8 height 8
checkbox input "true"
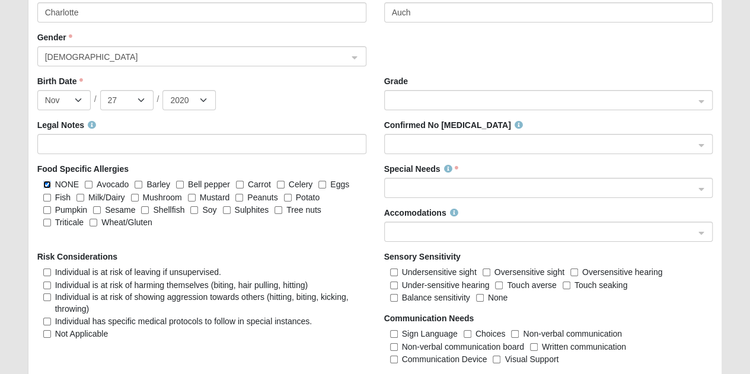
click at [430, 145] on span at bounding box center [543, 144] width 303 height 13
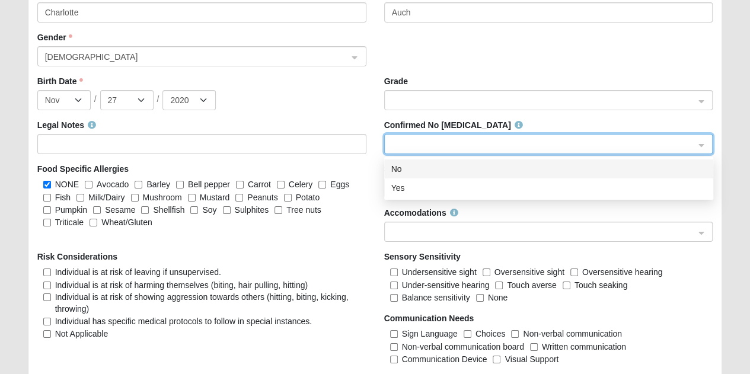
click at [420, 164] on div "No" at bounding box center [548, 168] width 315 height 13
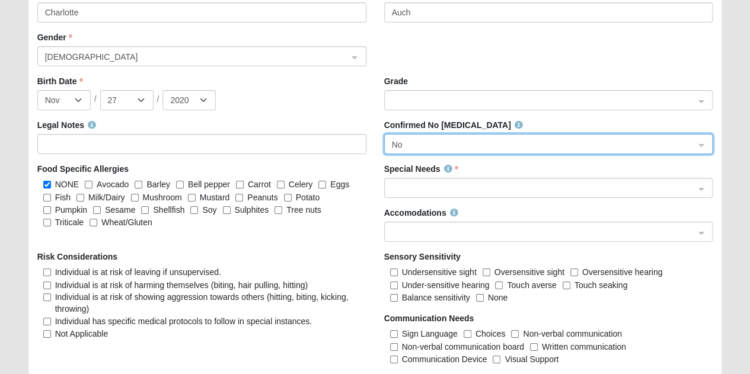
click at [431, 187] on span at bounding box center [543, 188] width 303 height 13
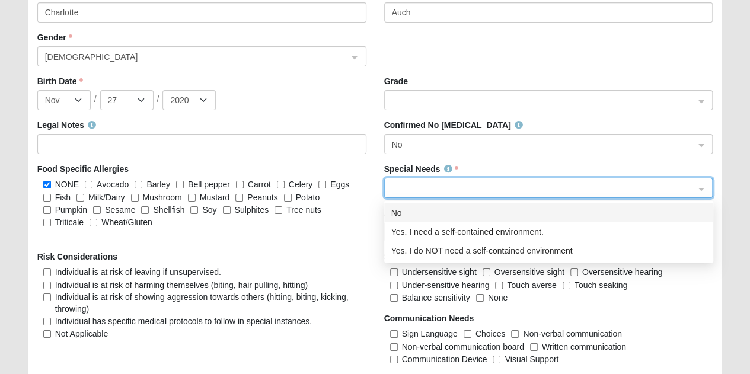
click at [403, 210] on div "No" at bounding box center [548, 212] width 315 height 13
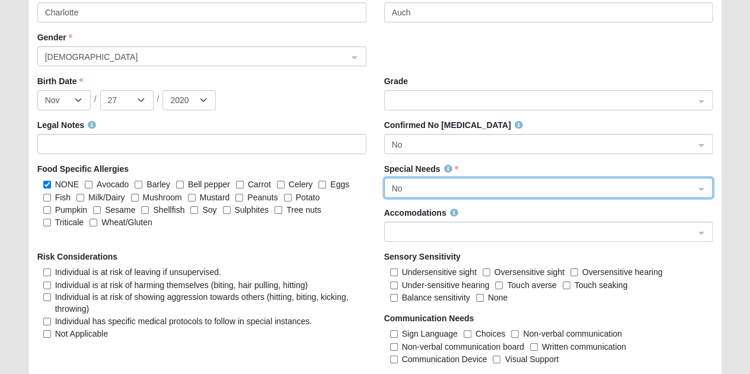
click at [443, 230] on span at bounding box center [543, 232] width 303 height 13
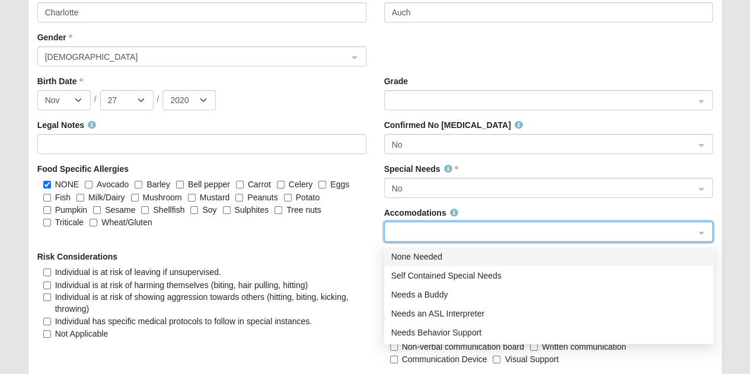
click at [410, 255] on div "None Needed" at bounding box center [548, 256] width 315 height 13
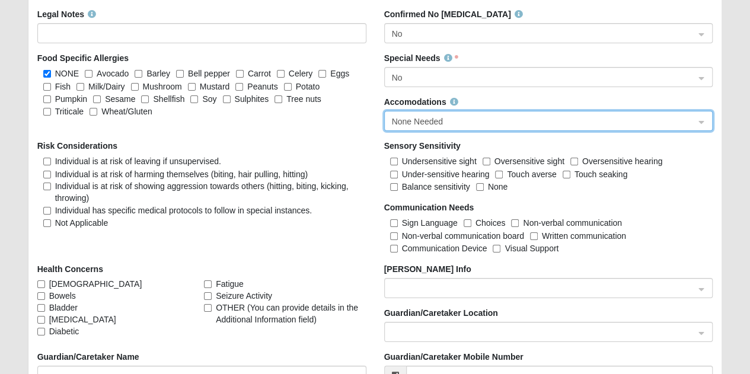
scroll to position [2134, 0]
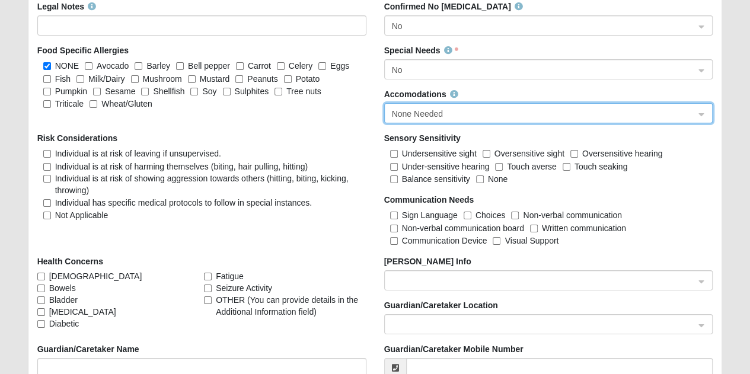
click at [68, 210] on span "Not Applicable" at bounding box center [81, 214] width 53 height 9
click at [51, 212] on input "Not Applicable" at bounding box center [47, 216] width 8 height 8
checkbox input "true"
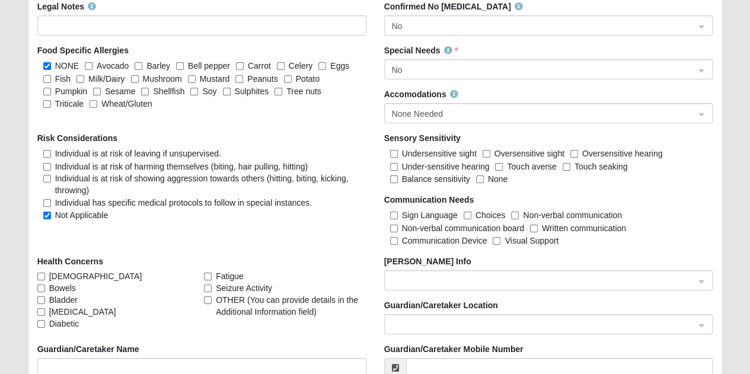
click at [500, 178] on span "None" at bounding box center [498, 178] width 20 height 9
click at [484, 178] on input "None" at bounding box center [480, 179] width 8 height 8
checkbox input "true"
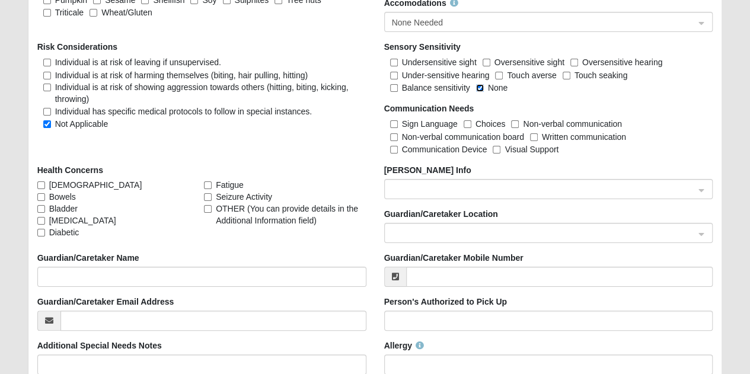
scroll to position [2252, 0]
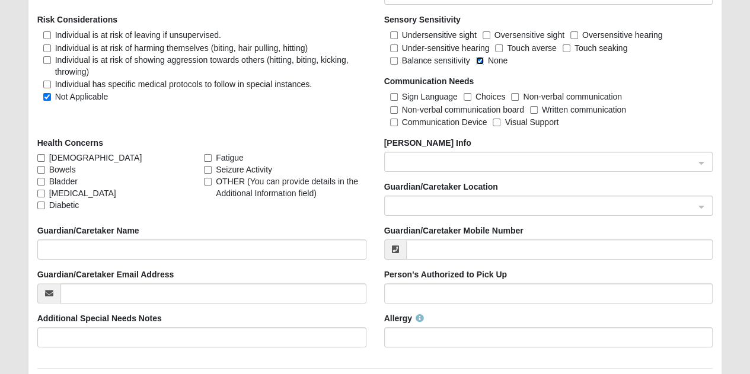
click at [421, 204] on span at bounding box center [543, 206] width 303 height 13
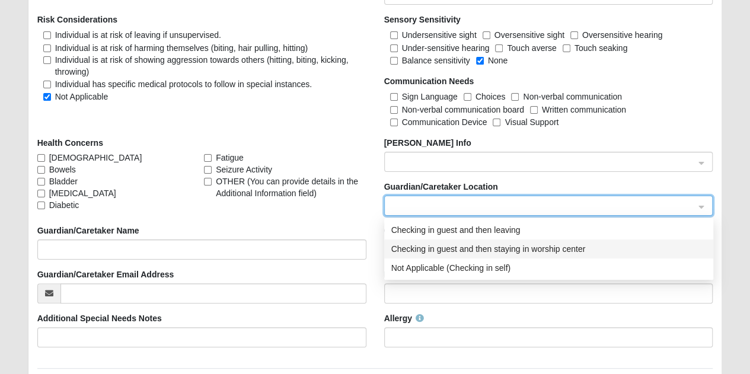
click at [416, 251] on div "Checking in guest and then staying in worship center" at bounding box center [548, 248] width 315 height 13
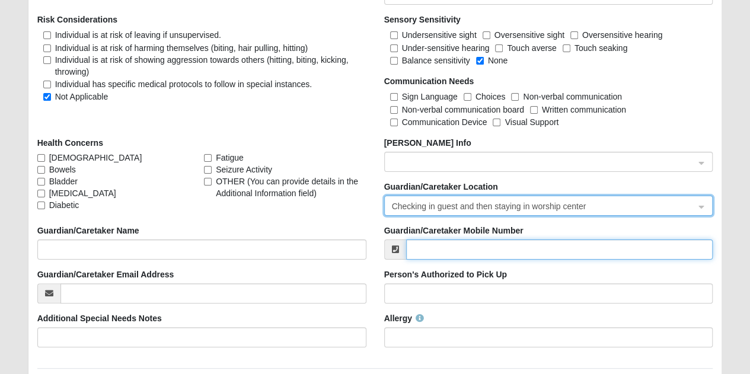
click at [417, 251] on input "Guardian/Caretaker Mobile Number" at bounding box center [559, 249] width 307 height 20
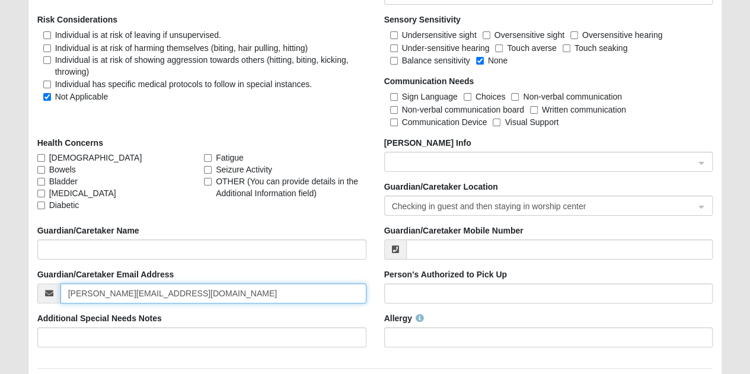
drag, startPoint x: 191, startPoint y: 295, endPoint x: 0, endPoint y: 290, distance: 190.9
type input "[EMAIL_ADDRESS][PERSON_NAME][DOMAIN_NAME]"
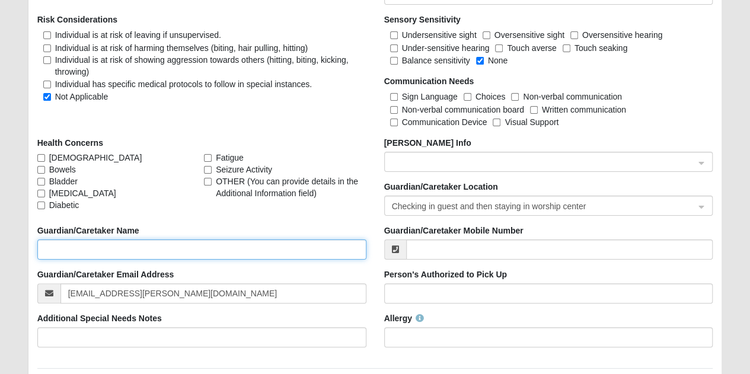
click at [289, 245] on input "Guardian/Caretaker Name" at bounding box center [201, 249] width 329 height 20
type input "[PERSON_NAME]"
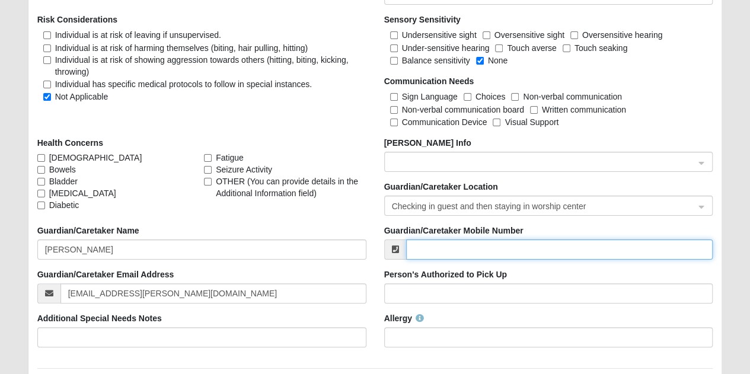
click at [478, 244] on input "Guardian/Caretaker Mobile Number" at bounding box center [559, 249] width 307 height 20
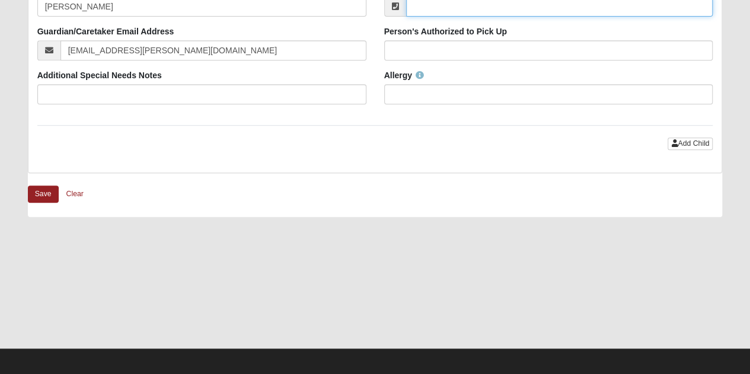
scroll to position [2317, 0]
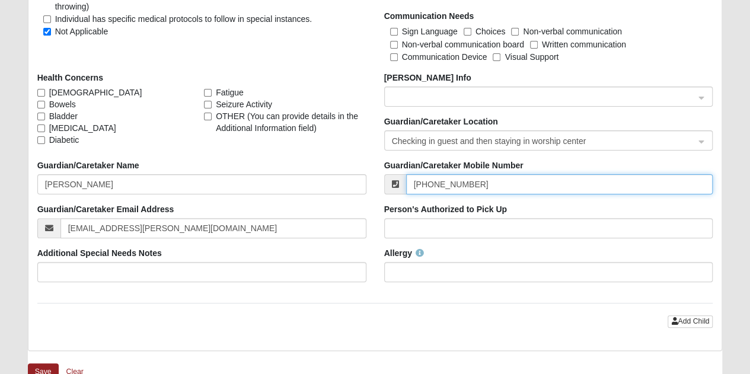
type input "[PHONE_NUMBER]"
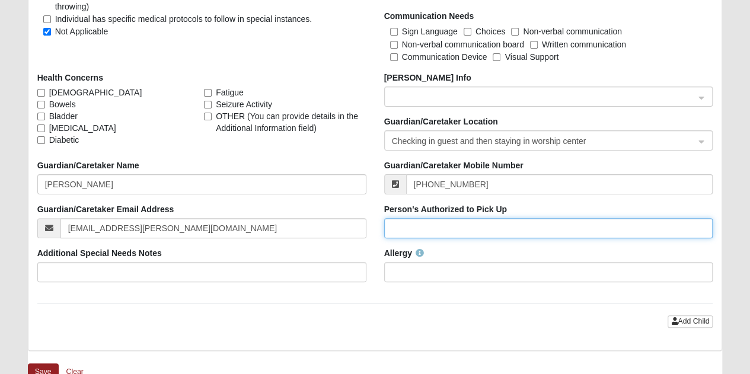
click at [458, 220] on input "Person's Authorized to Pick Up" at bounding box center [548, 228] width 329 height 20
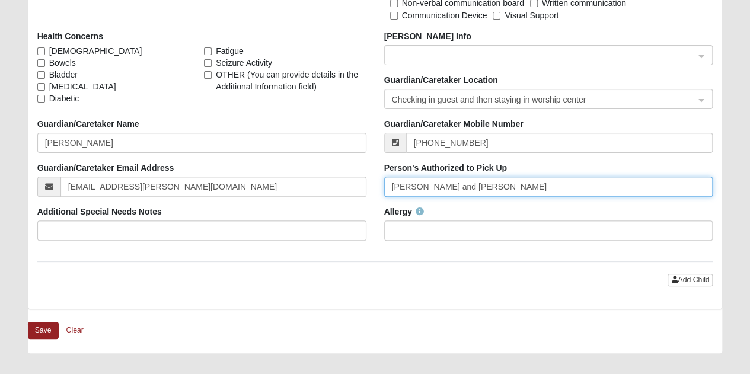
scroll to position [2377, 0]
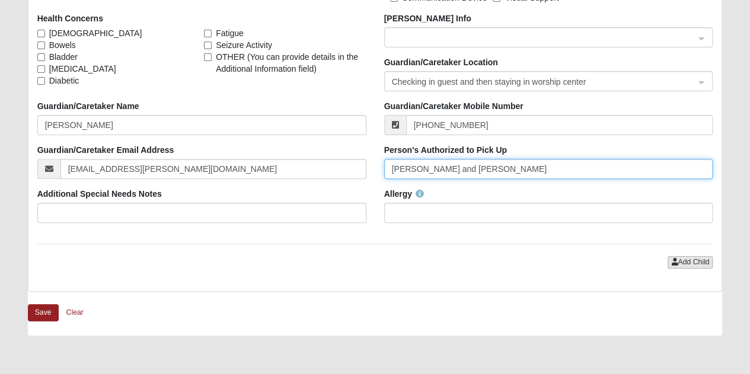
type input "[PERSON_NAME] and [PERSON_NAME]"
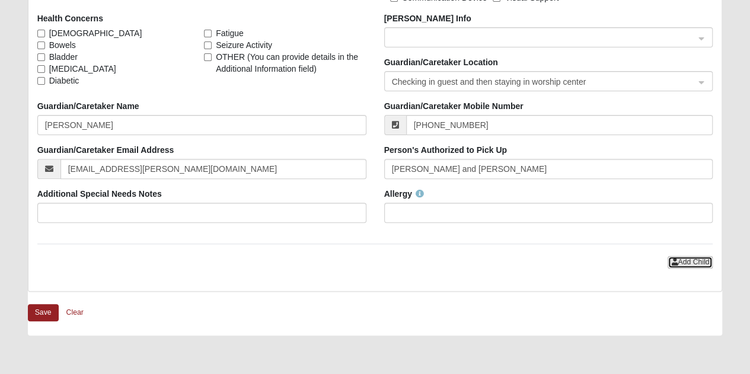
click at [701, 259] on span "Add Child" at bounding box center [692, 262] width 31 height 8
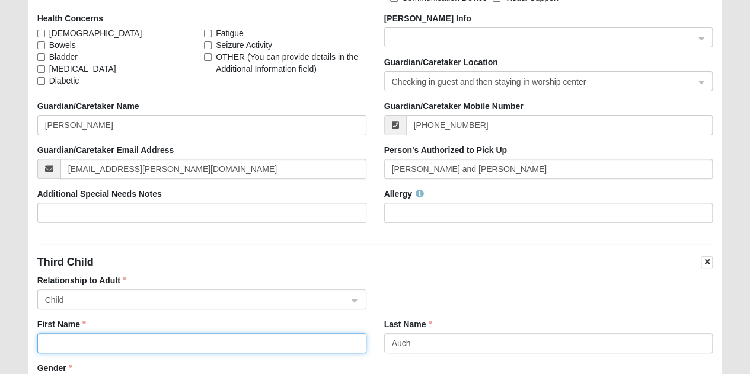
click at [105, 333] on input "First Name" at bounding box center [201, 343] width 329 height 20
type input "[PERSON_NAME]"
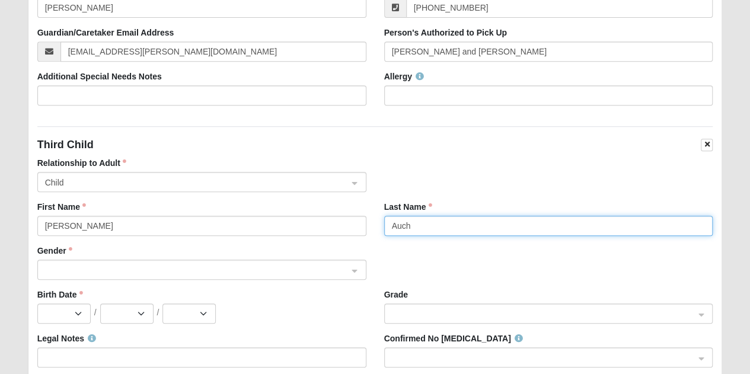
scroll to position [2554, 0]
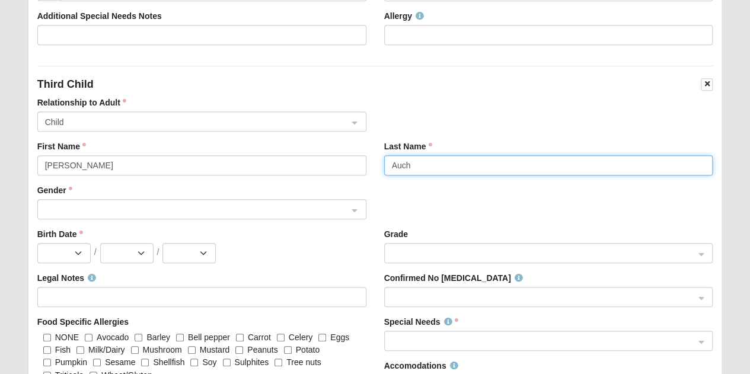
click at [64, 203] on span at bounding box center [196, 209] width 303 height 13
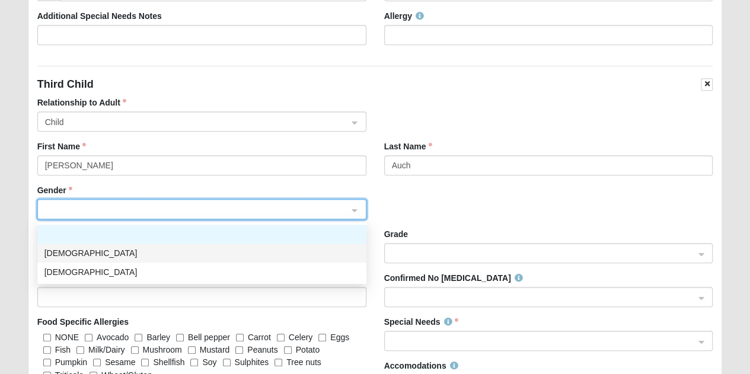
click at [65, 247] on div "[DEMOGRAPHIC_DATA]" at bounding box center [201, 253] width 315 height 13
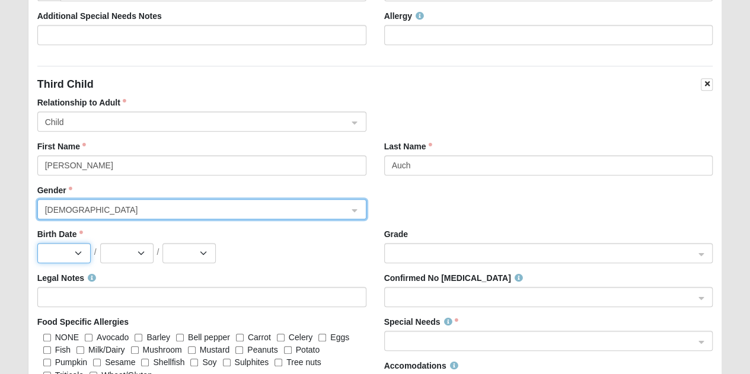
click at [63, 247] on select "Jan Feb Mar Apr May Jun [DATE] Aug Sep Oct Nov Dec" at bounding box center [63, 253] width 53 height 20
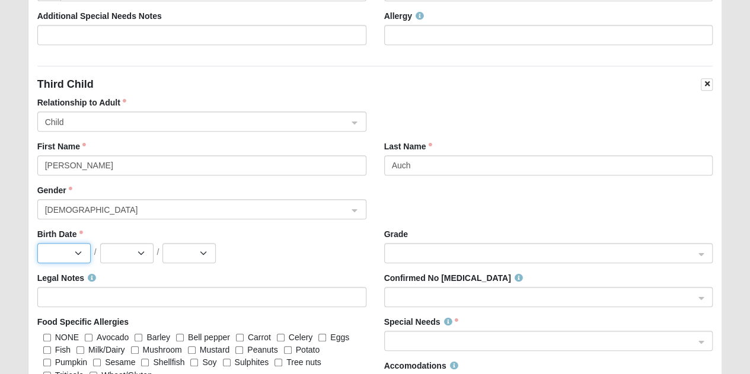
select select "4"
click at [37, 243] on select "Jan Feb Mar Apr May Jun [DATE] Aug Sep Oct Nov Dec" at bounding box center [63, 253] width 53 height 20
click at [114, 250] on select "1 2 3 4 5 6 7 8 9 10 11 12 13 14 15 16 17 18 19 20 21 22 23 24 25 26 27 28 29 30" at bounding box center [126, 253] width 53 height 20
select select "14"
click at [100, 243] on select "1 2 3 4 5 6 7 8 9 10 11 12 13 14 15 16 17 18 19 20 21 22 23 24 25 26 27 28 29 30" at bounding box center [126, 253] width 53 height 20
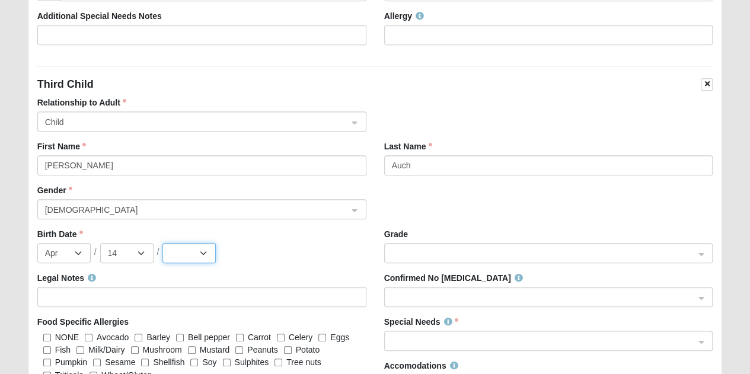
click at [174, 251] on select "2025 2024 2023 2022 2021 2020 2019 2018 2017 2016 2015 2014 2013 2012 2011 2010…" at bounding box center [188, 253] width 53 height 20
select select "2022"
click at [162, 243] on select "2025 2024 2023 2022 2021 2020 2019 2018 2017 2016 2015 2014 2013 2012 2011 2010…" at bounding box center [188, 253] width 53 height 20
click at [417, 247] on span at bounding box center [543, 253] width 303 height 13
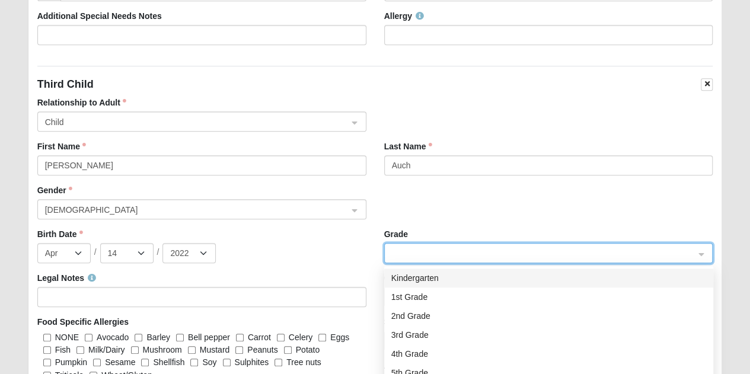
click at [417, 247] on span at bounding box center [543, 253] width 303 height 13
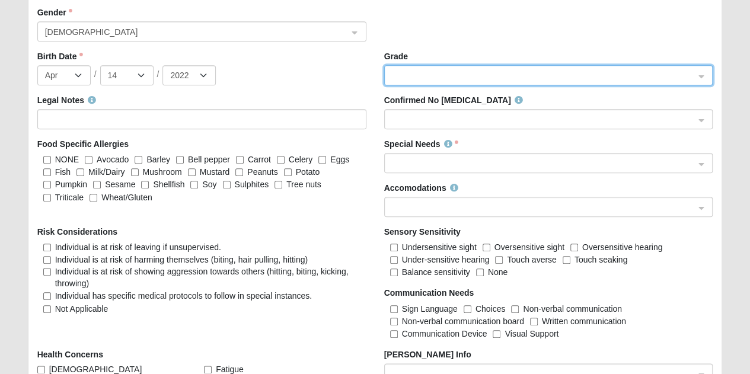
scroll to position [2732, 0]
click at [47, 156] on input "NONE" at bounding box center [47, 160] width 8 height 8
checkbox input "true"
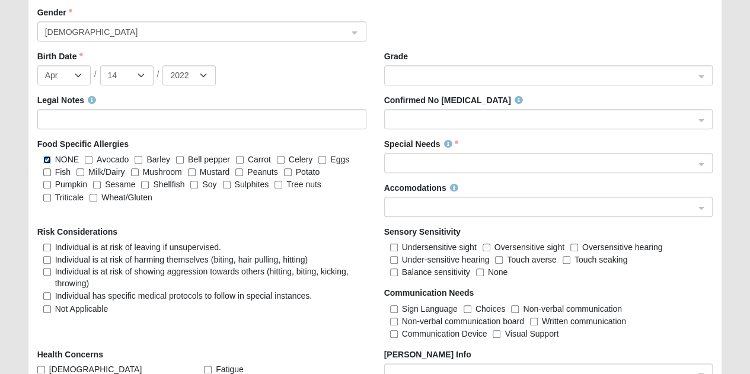
click at [433, 116] on span at bounding box center [543, 119] width 303 height 13
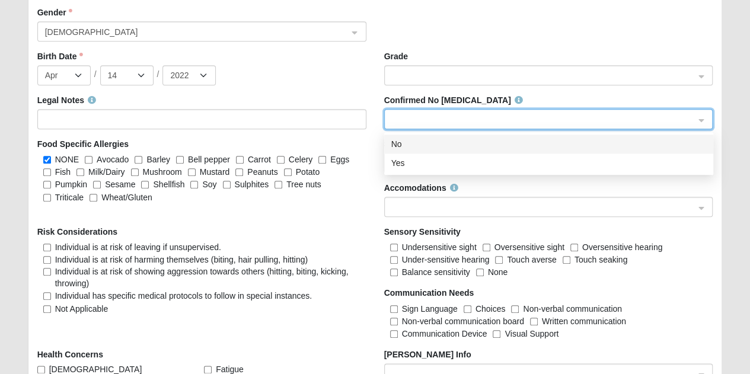
click at [431, 137] on div "No" at bounding box center [548, 143] width 315 height 13
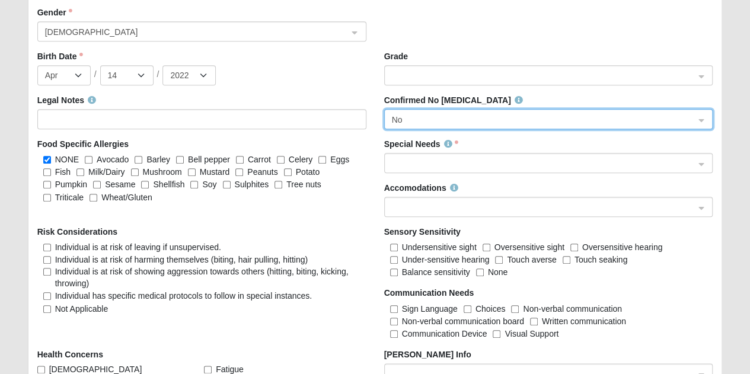
click at [438, 159] on span at bounding box center [543, 163] width 303 height 13
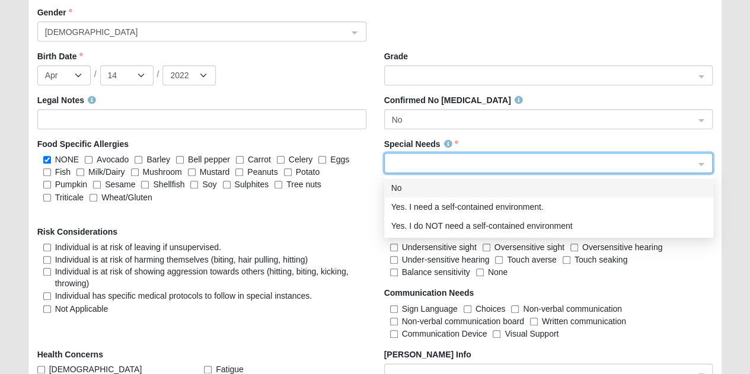
click at [434, 181] on div "No" at bounding box center [548, 187] width 315 height 13
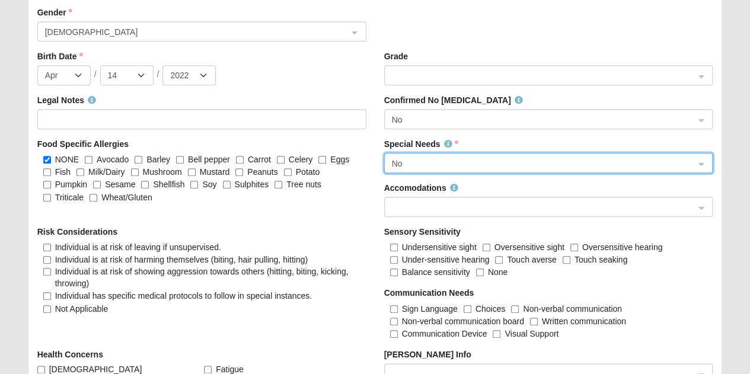
click at [434, 201] on span at bounding box center [543, 207] width 303 height 13
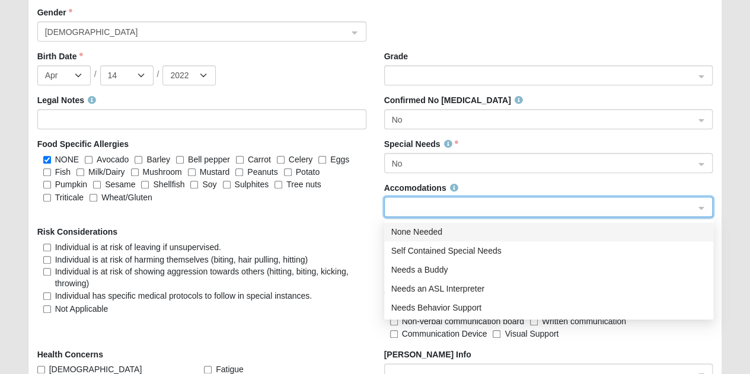
click at [421, 231] on div "None Needed" at bounding box center [548, 231] width 315 height 13
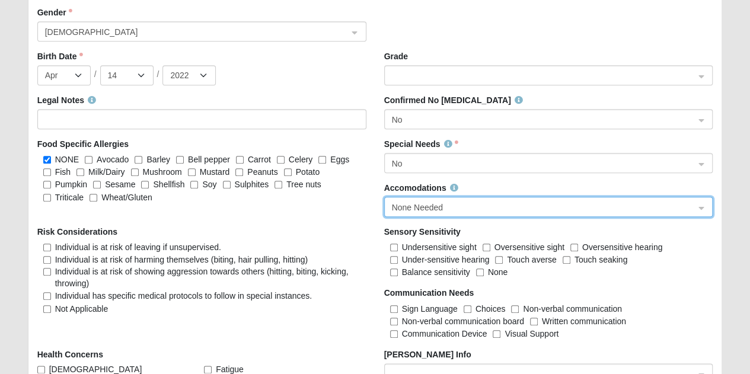
click at [56, 304] on span "Not Applicable" at bounding box center [81, 308] width 53 height 9
click at [51, 305] on input "Not Applicable" at bounding box center [47, 309] width 8 height 8
checkbox input "true"
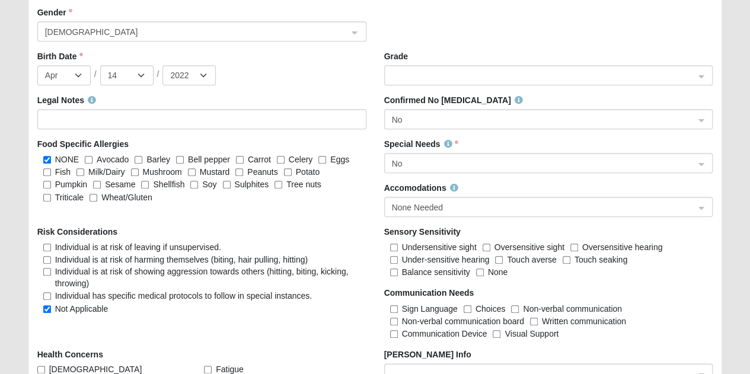
click at [488, 271] on span "None" at bounding box center [498, 271] width 20 height 9
click at [484, 271] on input "None" at bounding box center [480, 272] width 8 height 8
checkbox input "true"
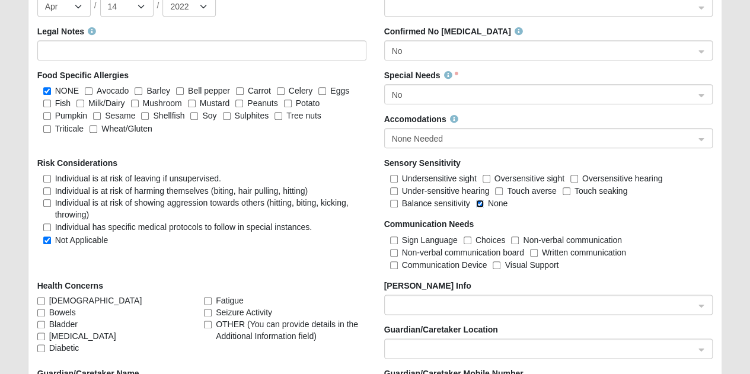
scroll to position [2910, 0]
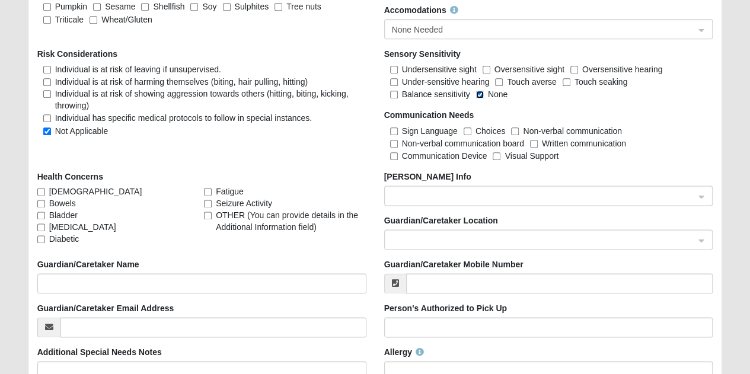
click at [416, 236] on span at bounding box center [543, 240] width 303 height 13
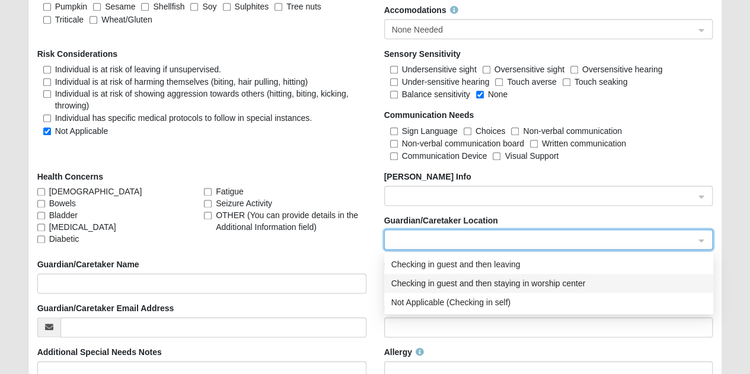
click at [421, 277] on div "Checking in guest and then staying in worship center" at bounding box center [548, 283] width 315 height 13
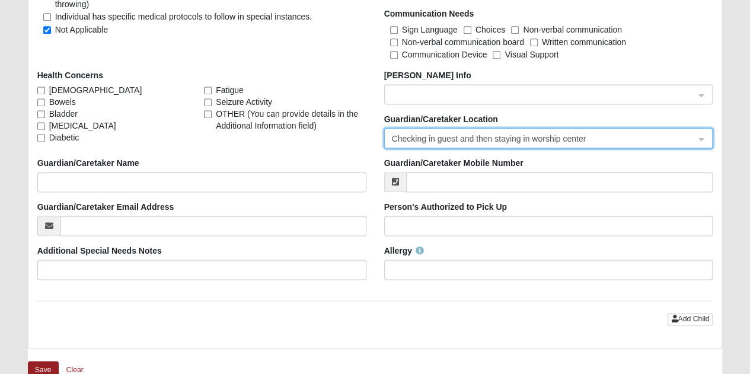
scroll to position [3028, 0]
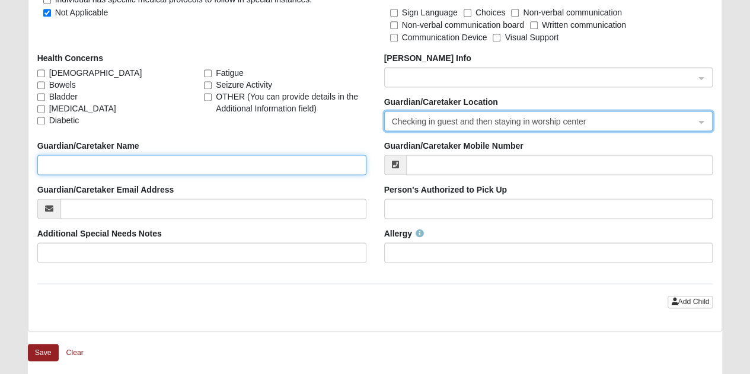
click at [95, 164] on input "Guardian/Caretaker Name" at bounding box center [201, 165] width 329 height 20
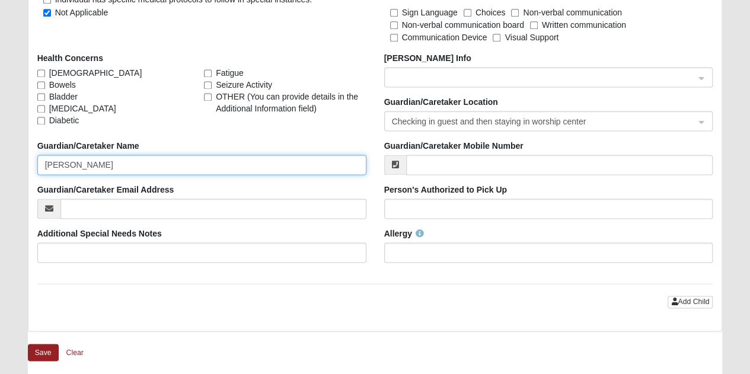
type input "[PERSON_NAME]"
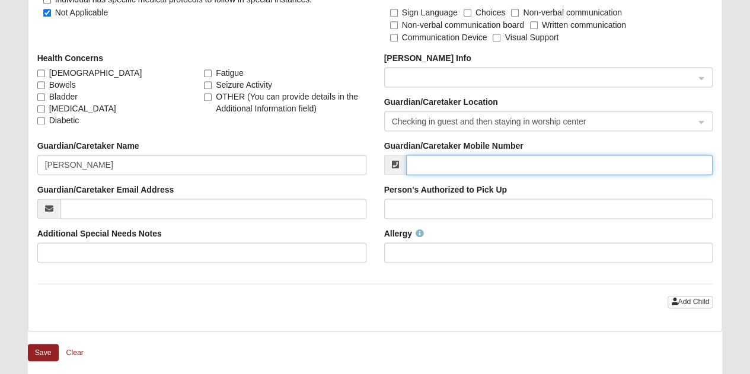
click at [479, 162] on input "Guardian/Caretaker Mobile Number" at bounding box center [559, 165] width 307 height 20
type input "[PHONE_NUMBER]"
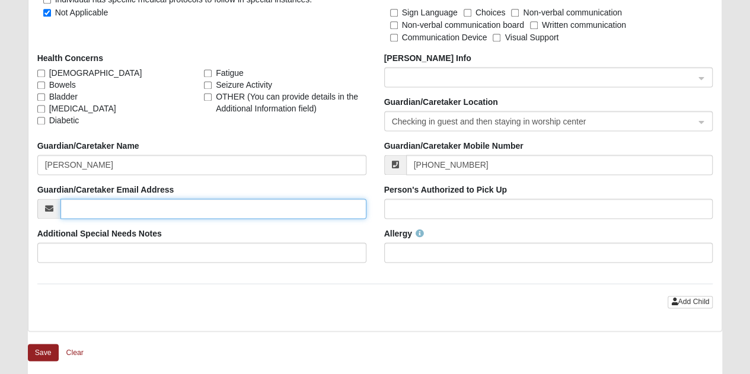
click at [225, 206] on input "Guardian/Caretaker Email Address" at bounding box center [213, 209] width 306 height 20
type input "[EMAIL_ADDRESS][PERSON_NAME][DOMAIN_NAME]"
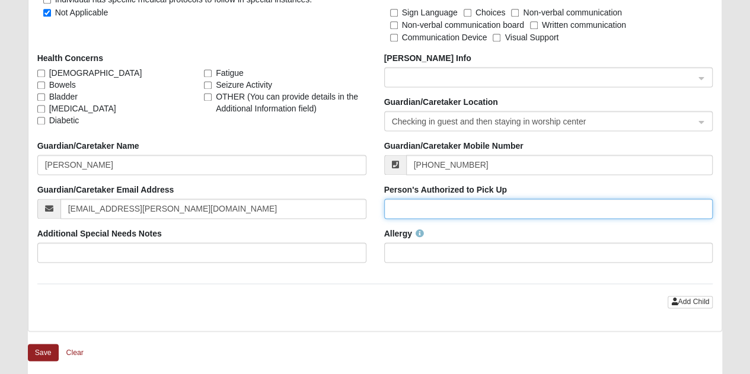
click at [450, 212] on input "Person's Authorized to Pick Up" at bounding box center [548, 209] width 329 height 20
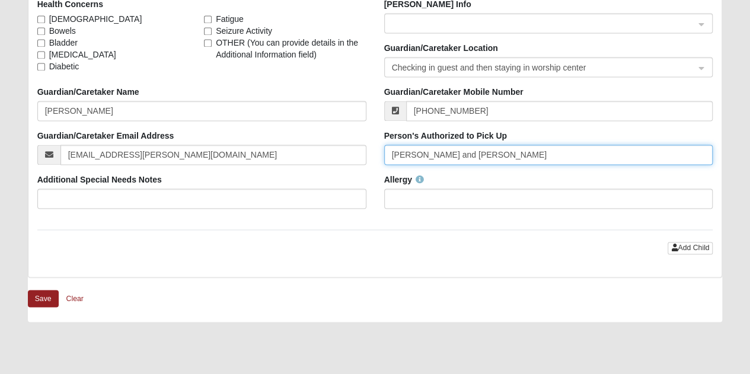
scroll to position [3147, 0]
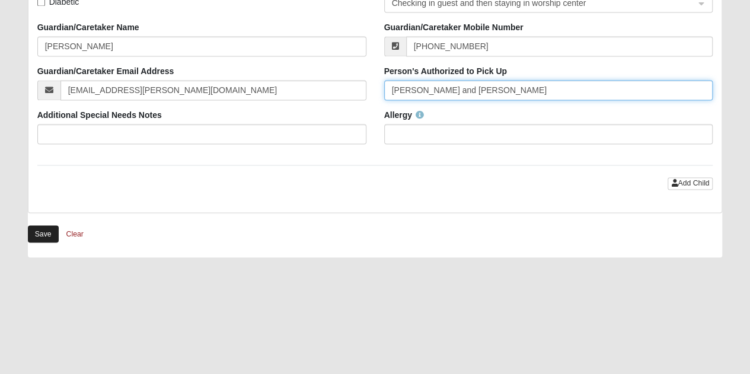
type input "[PERSON_NAME] and [PERSON_NAME]"
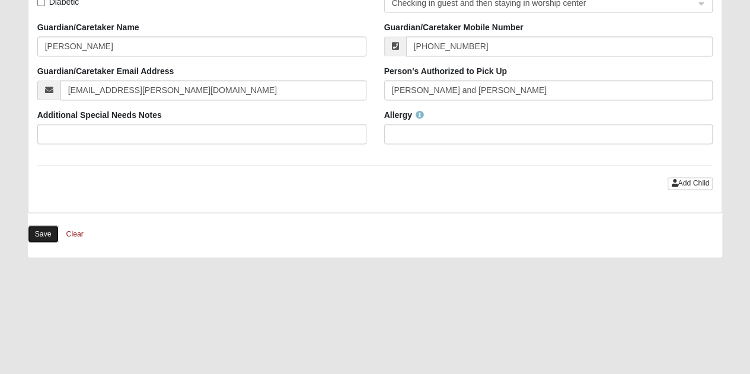
click at [41, 233] on button "Save" at bounding box center [43, 233] width 31 height 17
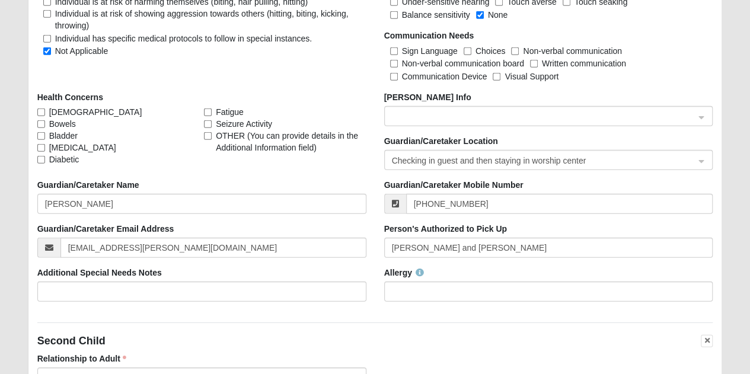
scroll to position [1427, 0]
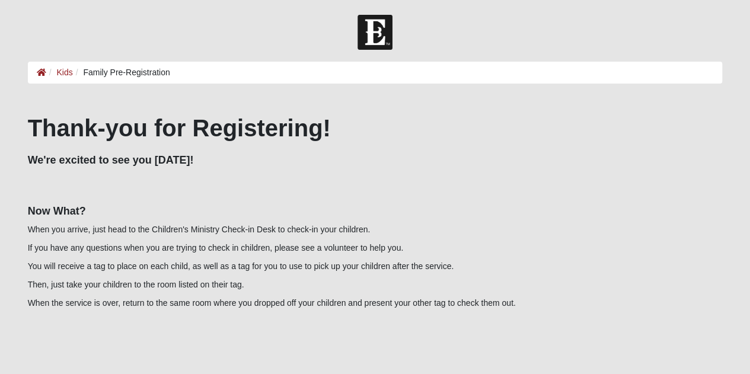
click at [376, 30] on img at bounding box center [374, 32] width 35 height 35
